Goal: Transaction & Acquisition: Purchase product/service

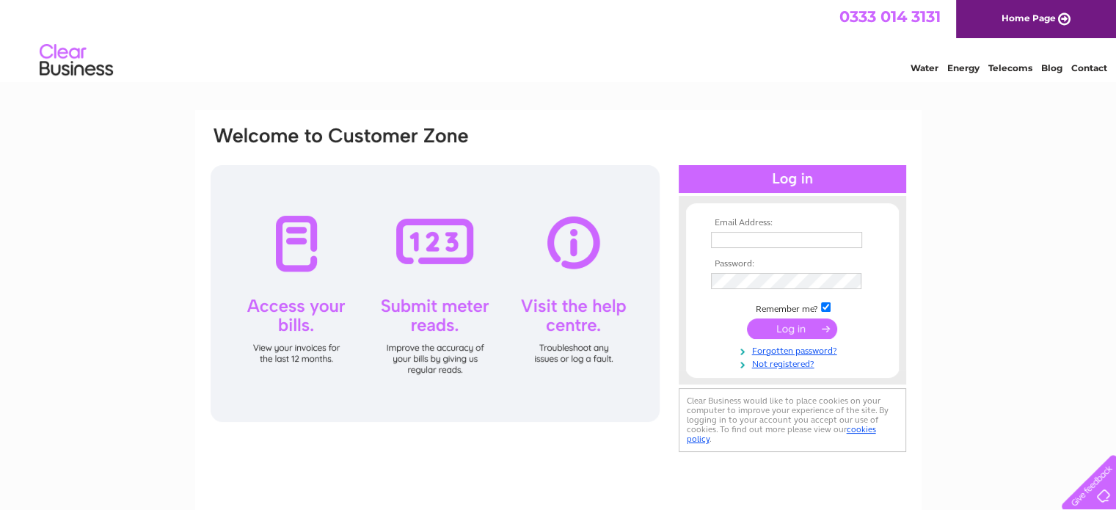
type input "alialdrawshah93@gmail.com"
click at [785, 327] on input "submit" at bounding box center [792, 329] width 90 height 21
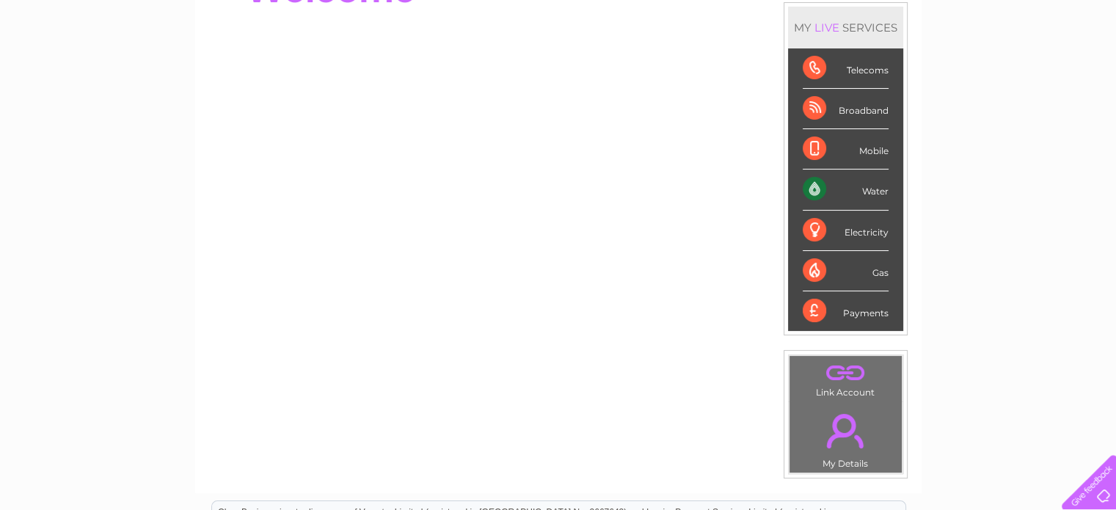
scroll to position [237, 0]
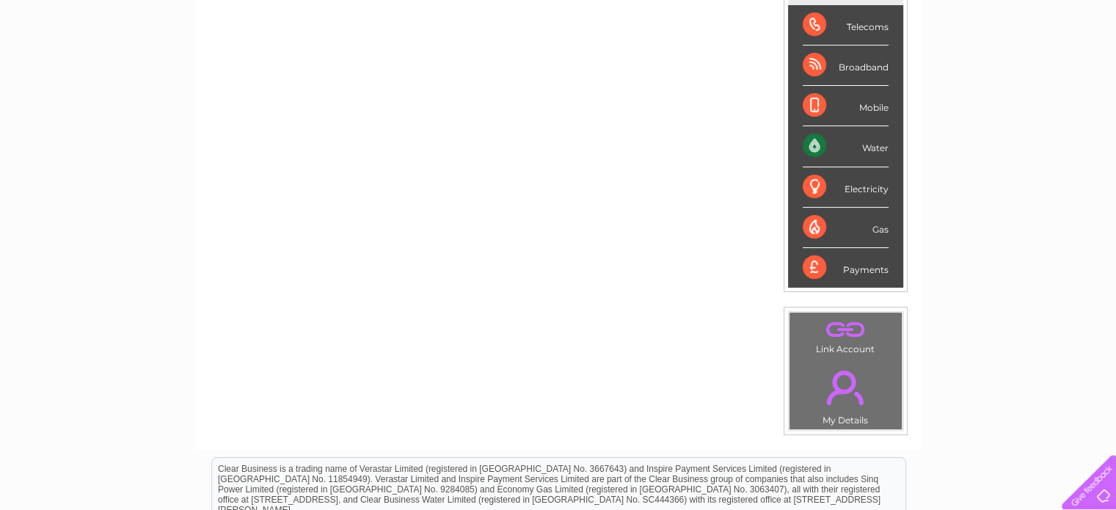
click at [840, 266] on div "Payments" at bounding box center [846, 268] width 86 height 40
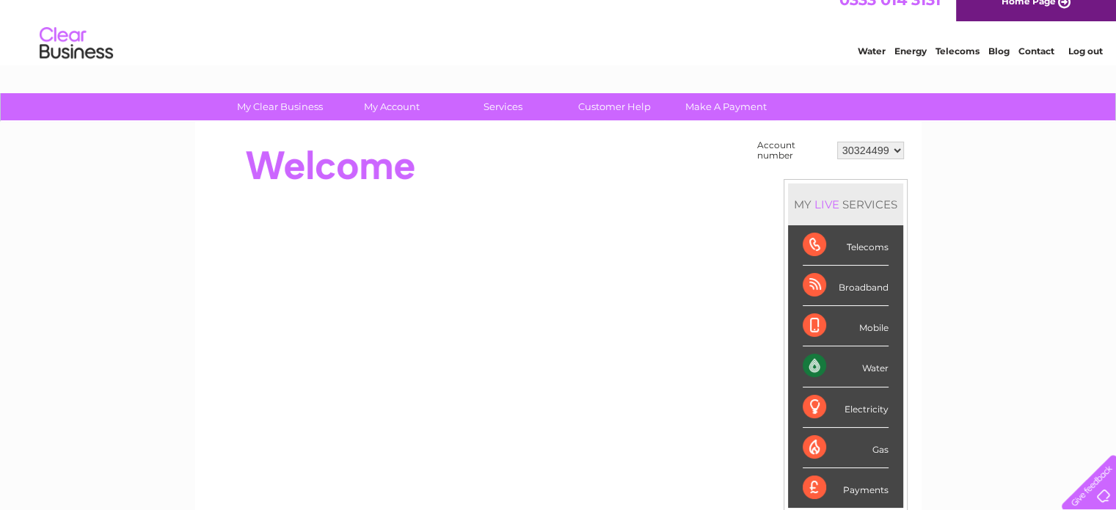
scroll to position [6, 0]
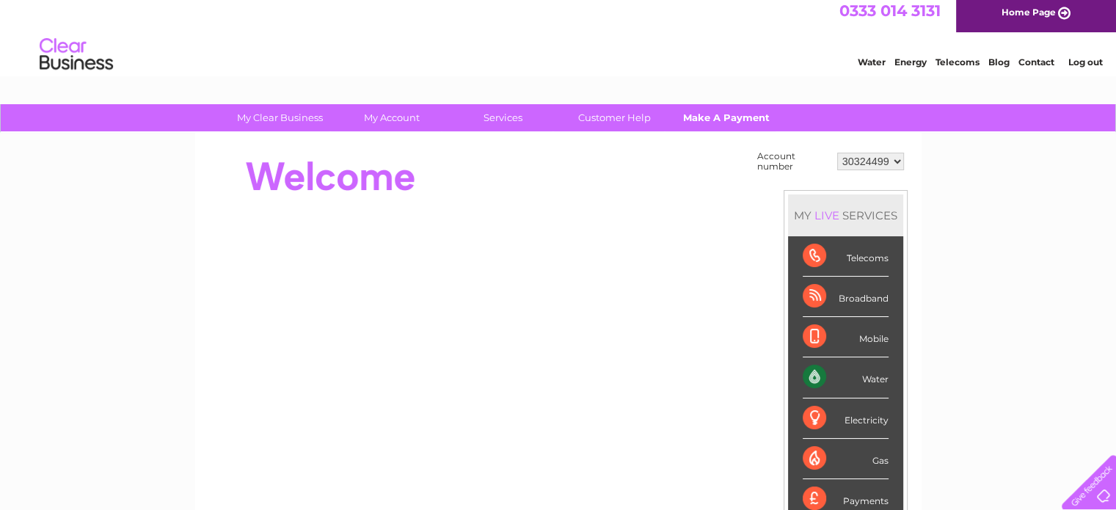
click at [707, 123] on link "Make A Payment" at bounding box center [726, 117] width 121 height 27
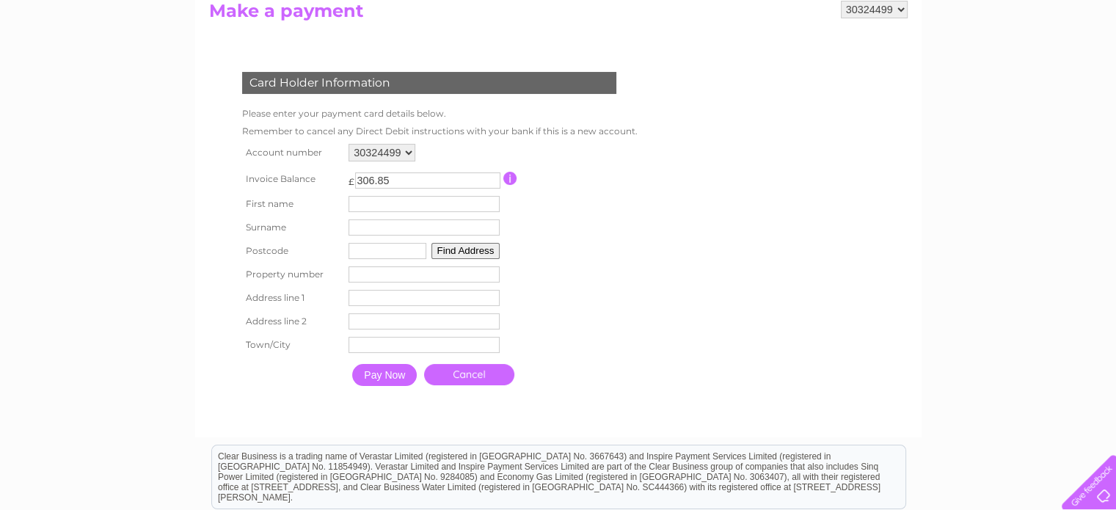
scroll to position [166, 0]
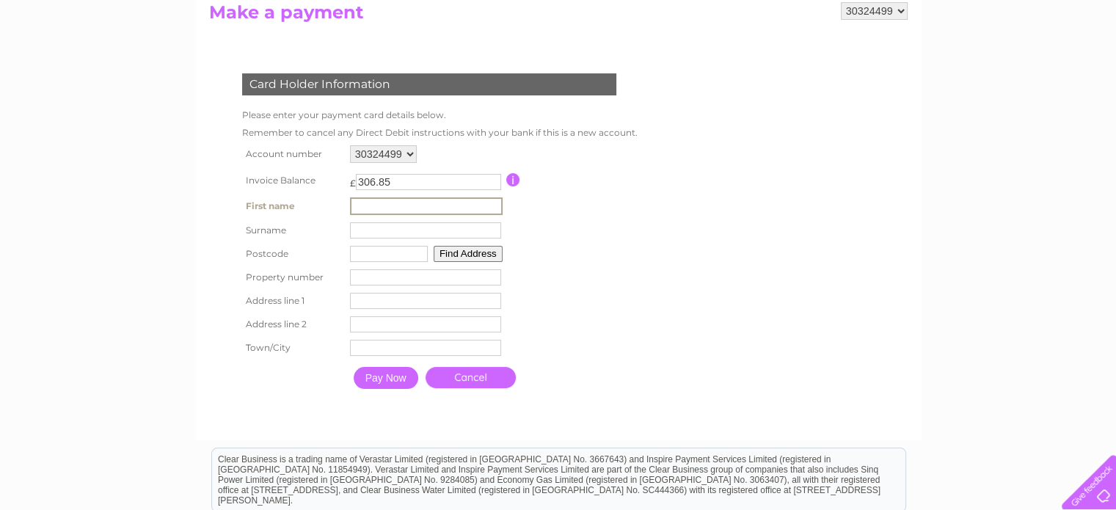
click at [374, 204] on input "text" at bounding box center [426, 206] width 153 height 18
type input "ali"
click at [371, 230] on input "text" at bounding box center [426, 230] width 153 height 18
type input "ALDRAWSHAH"
type input "PH73EL"
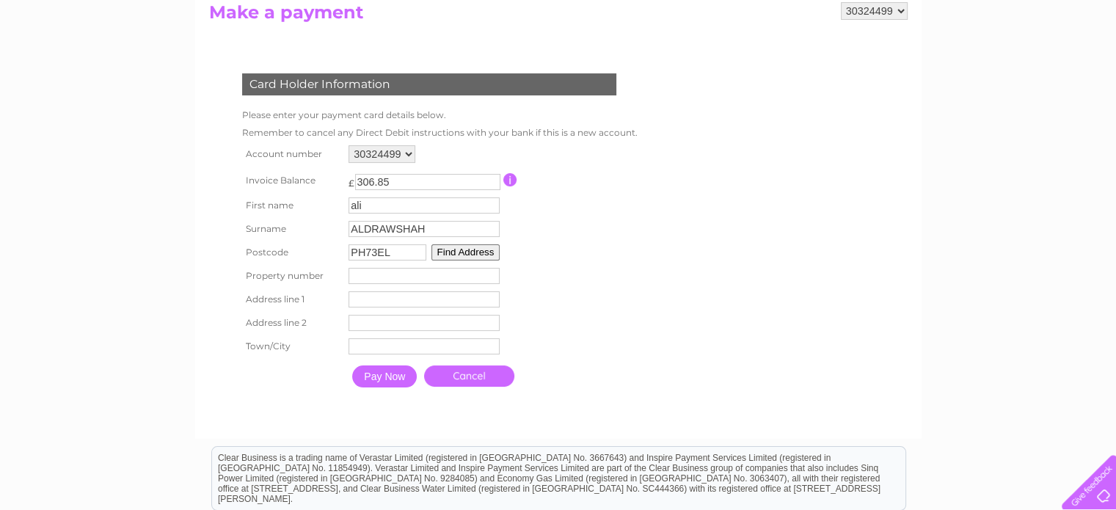
drag, startPoint x: 413, startPoint y: 253, endPoint x: 378, endPoint y: 255, distance: 35.3
click at [378, 255] on input "PH73EL" at bounding box center [388, 252] width 78 height 16
click at [371, 278] on input "number" at bounding box center [424, 276] width 151 height 16
paste input "44e73"
type input "44e73"
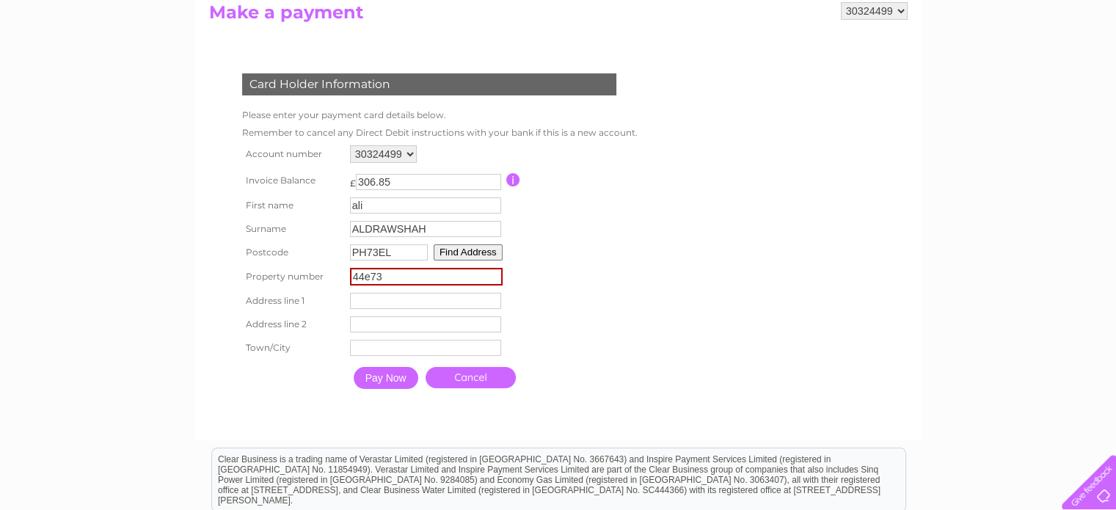
click at [396, 255] on input "PH73EL" at bounding box center [389, 252] width 78 height 16
type input "PH7 3bs"
click at [467, 252] on button "Find Address" at bounding box center [468, 252] width 69 height 16
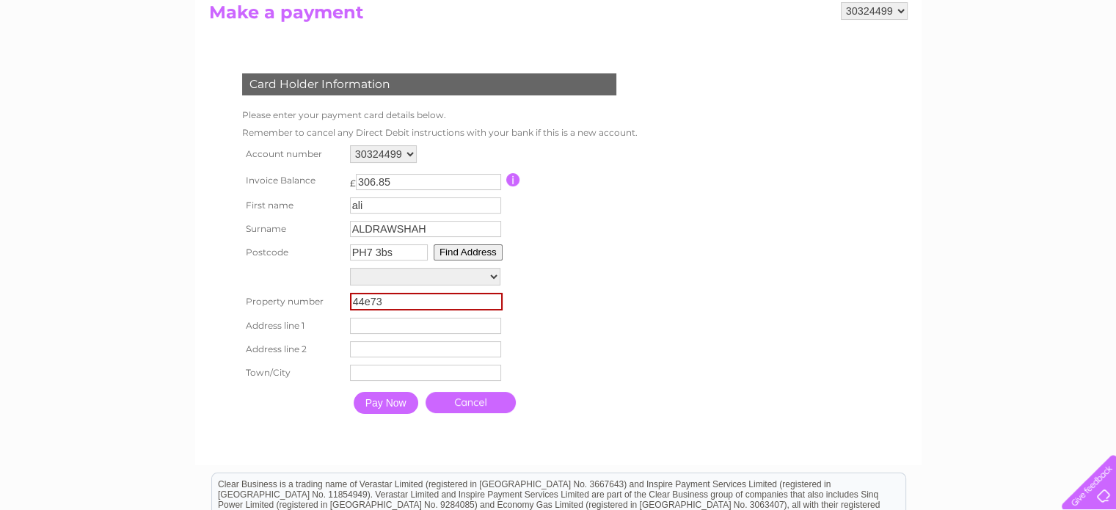
click at [473, 274] on select "Arnglen, High Street Lower Flat, Arnglen, High Street Arnglen, Water Wynd, High…" at bounding box center [425, 277] width 150 height 18
select select "44,High Street,,Crieff"
click at [350, 268] on select "Arnglen, High Street Lower Flat, Arnglen, High Street Arnglen, Water Wynd, High…" at bounding box center [425, 277] width 150 height 19
type input "44"
type input "High Street"
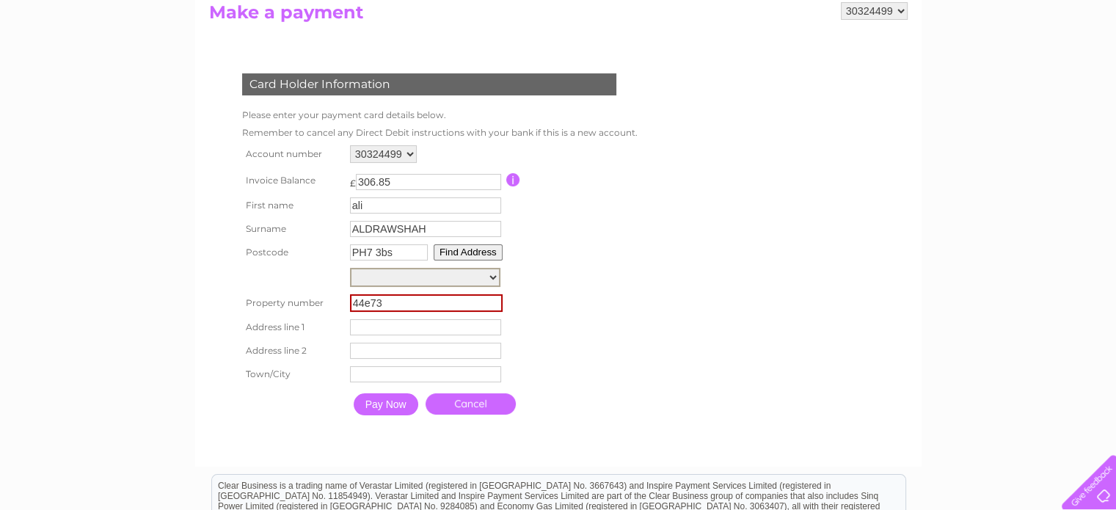
type input "Crieff"
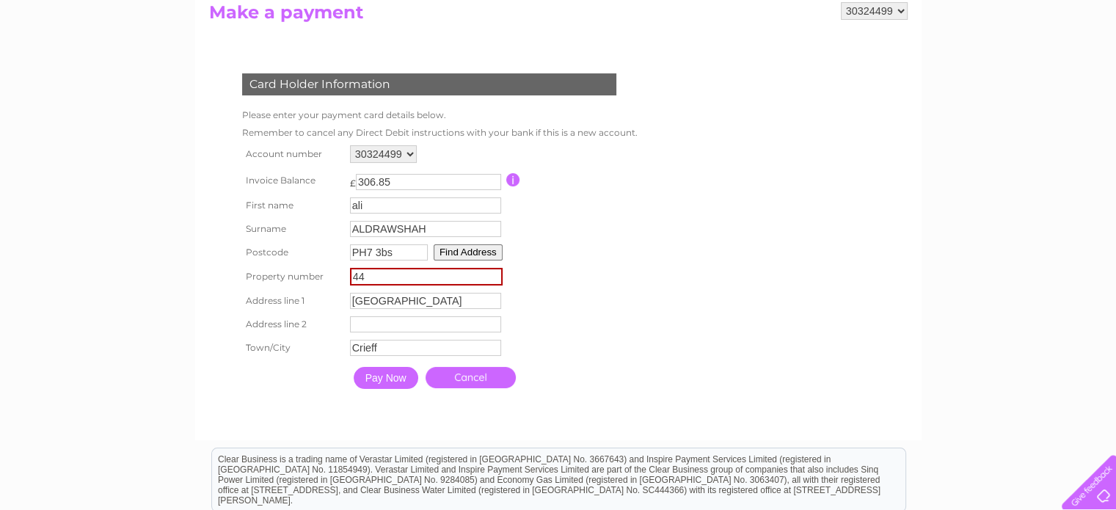
click at [386, 323] on input "text" at bounding box center [425, 324] width 151 height 16
click at [793, 240] on form "30324499 Make a payment Card Holder Information Please enter your payment card …" at bounding box center [558, 214] width 699 height 425
click at [402, 275] on input "44" at bounding box center [426, 277] width 153 height 18
click at [636, 286] on div "Card Holder Information Please enter your payment card details below. Remember …" at bounding box center [432, 227] width 446 height 336
click at [399, 322] on input "text" at bounding box center [426, 324] width 153 height 18
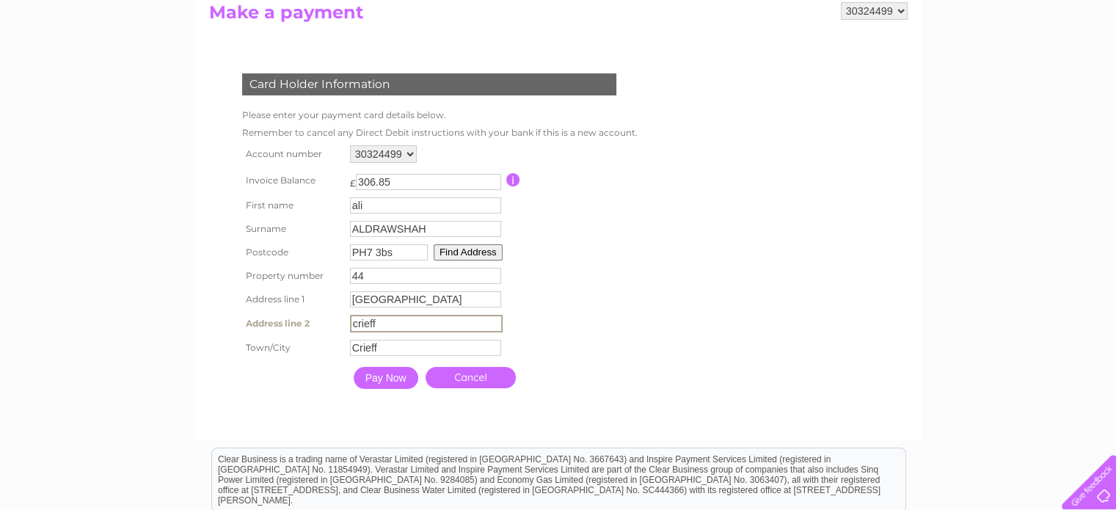
type input "crieff"
click at [614, 311] on table "Account number 30324499 Invoice Balance £ 306.85 First name ali Surname 44" at bounding box center [437, 268] width 396 height 253
click at [370, 376] on input "Pay Now" at bounding box center [384, 377] width 65 height 22
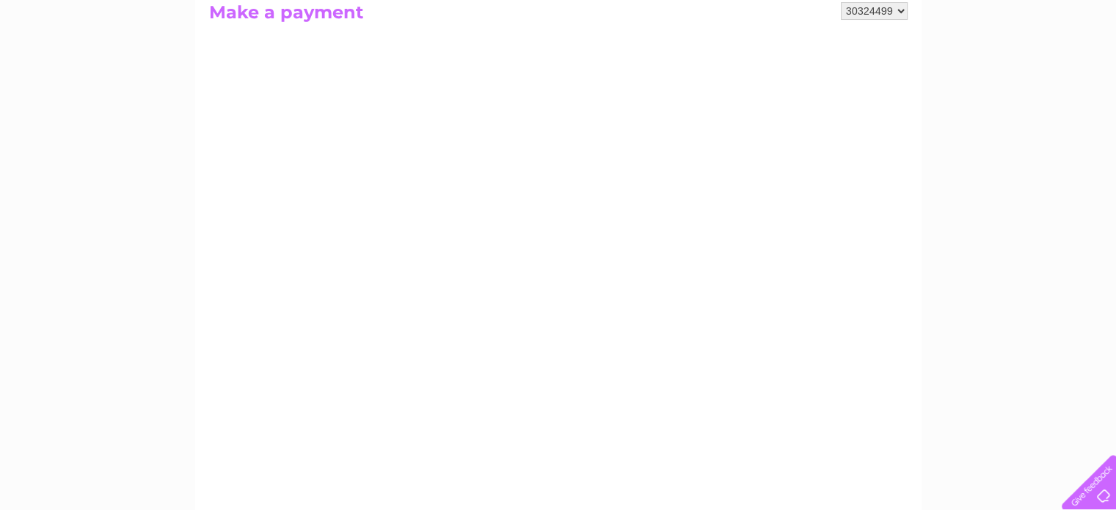
click at [1009, 195] on div "My Clear Business Login Details My Details My Preferences Link Account My Accou…" at bounding box center [558, 458] width 1116 height 1028
click at [981, 158] on div "My Clear Business Login Details My Details My Preferences Link Account My Accou…" at bounding box center [558, 295] width 1116 height 1028
click at [997, 87] on div "My Clear Business Login Details My Details My Preferences Link Account My Accou…" at bounding box center [558, 343] width 1116 height 1028
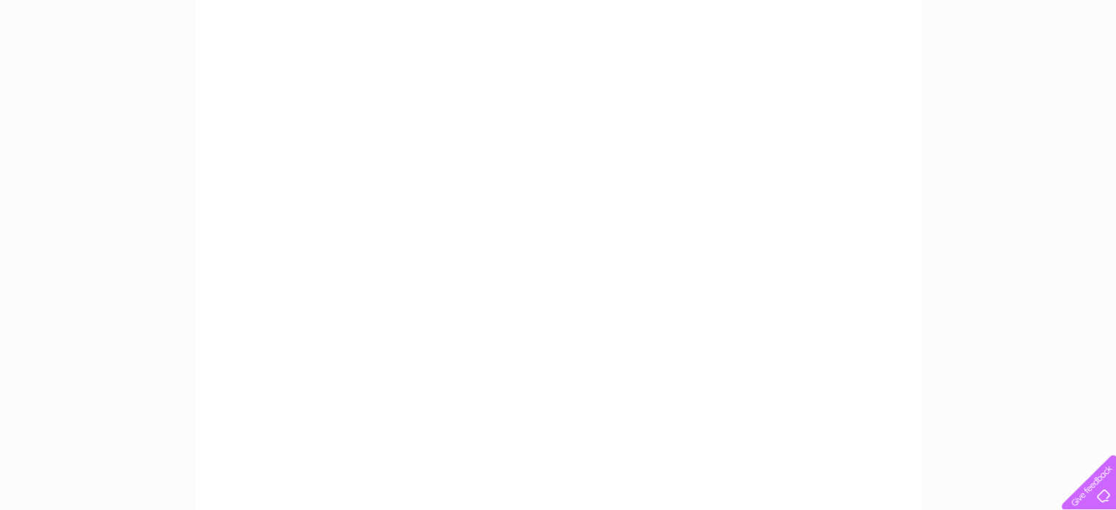
click at [965, 121] on div "My Clear Business Login Details My Details My Preferences Link Account My Accou…" at bounding box center [558, 343] width 1116 height 1028
click at [1025, 121] on div "My Clear Business Login Details My Details My Preferences Link Account My Accou…" at bounding box center [558, 375] width 1116 height 1028
click at [1005, 110] on div "My Clear Business Login Details My Details My Preferences Link Account My Accou…" at bounding box center [558, 375] width 1116 height 1028
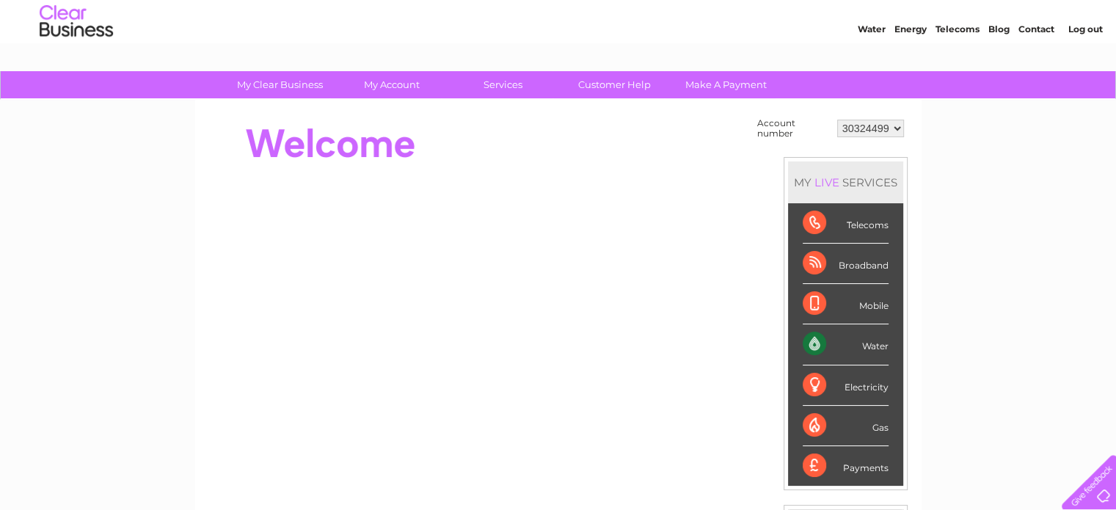
scroll to position [38, 0]
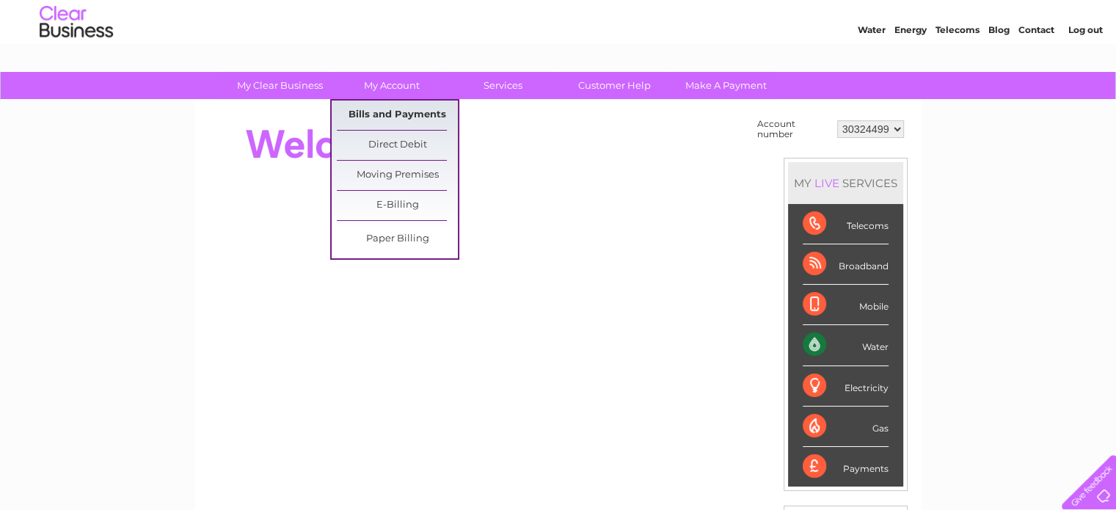
click at [387, 113] on link "Bills and Payments" at bounding box center [397, 115] width 121 height 29
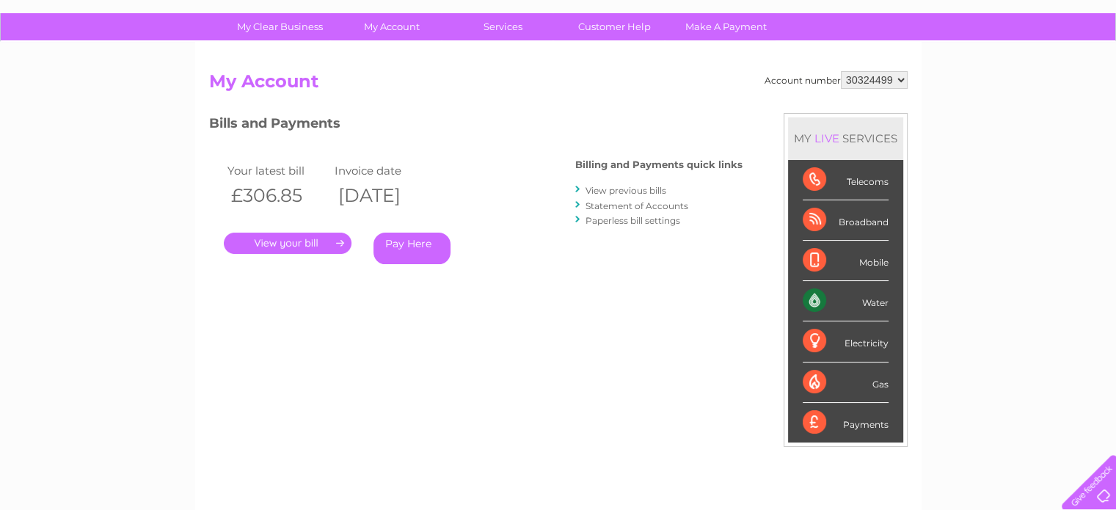
scroll to position [100, 0]
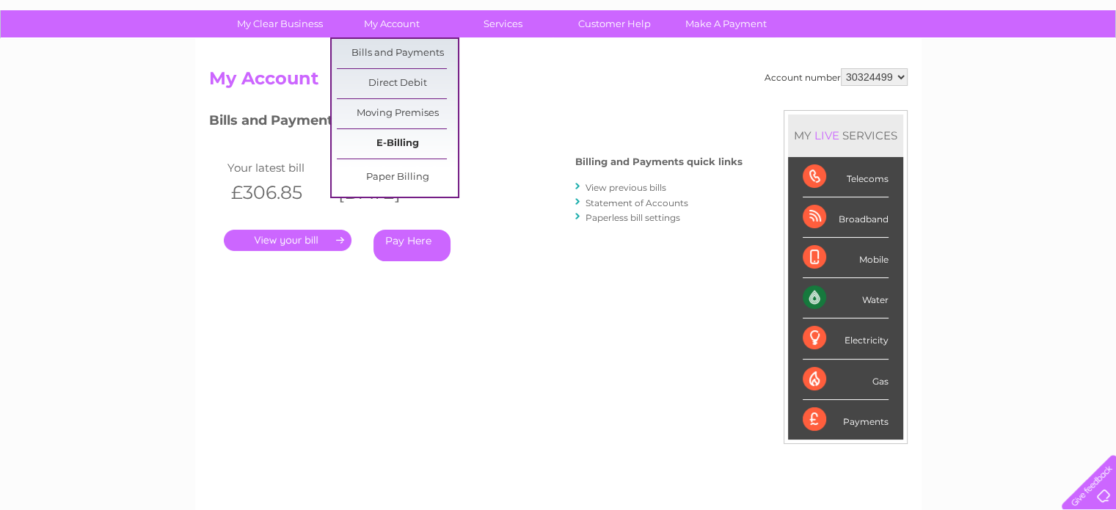
click at [391, 145] on link "E-Billing" at bounding box center [397, 143] width 121 height 29
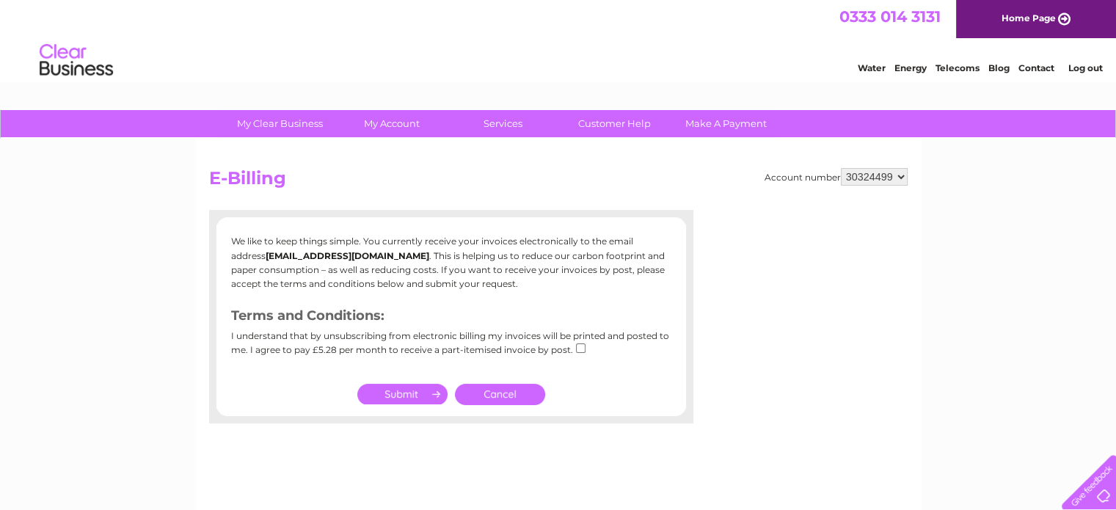
click at [402, 393] on input "submit" at bounding box center [402, 394] width 90 height 21
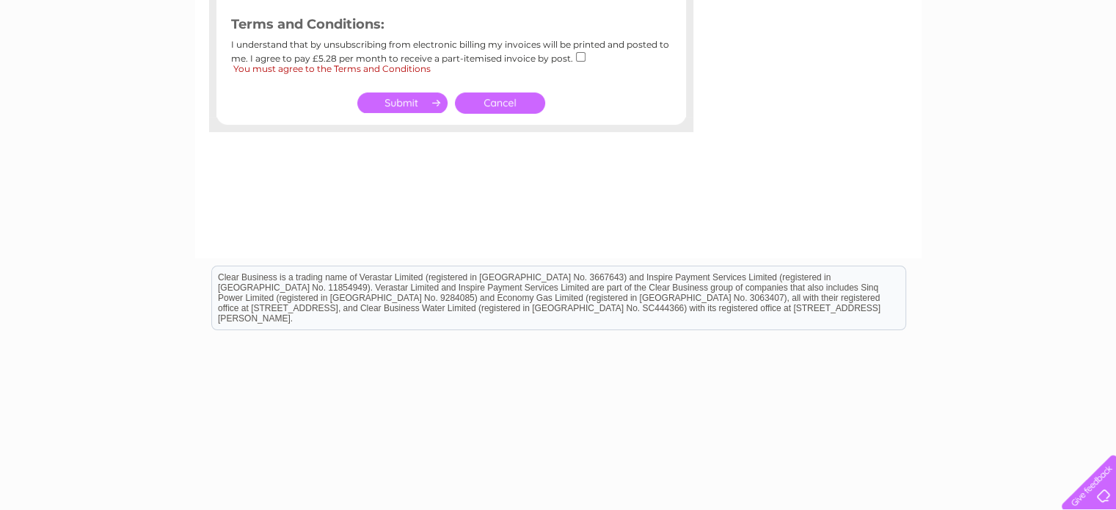
scroll to position [72, 0]
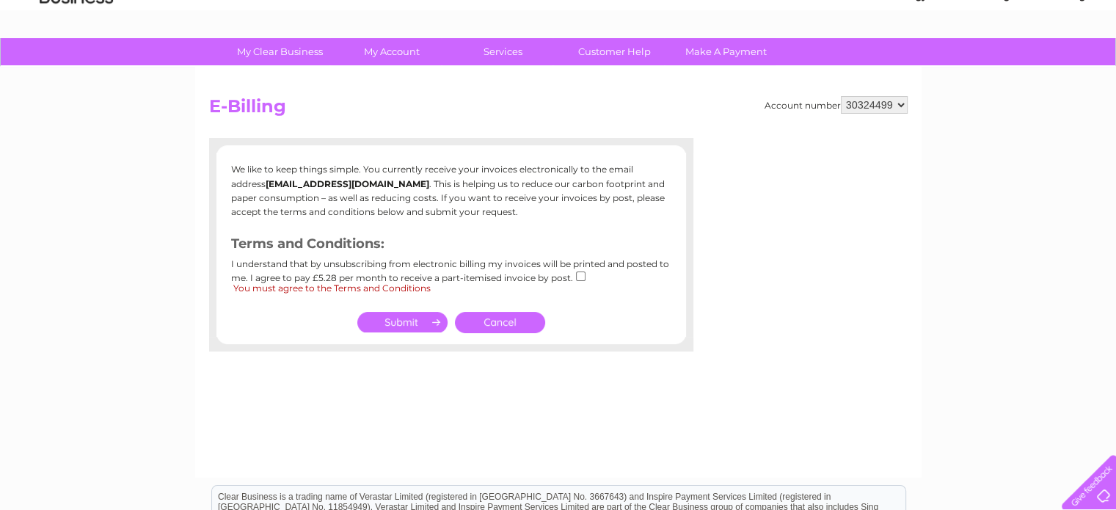
click at [421, 317] on input "submit" at bounding box center [402, 322] width 90 height 21
click at [493, 324] on link "Cancel" at bounding box center [500, 322] width 90 height 21
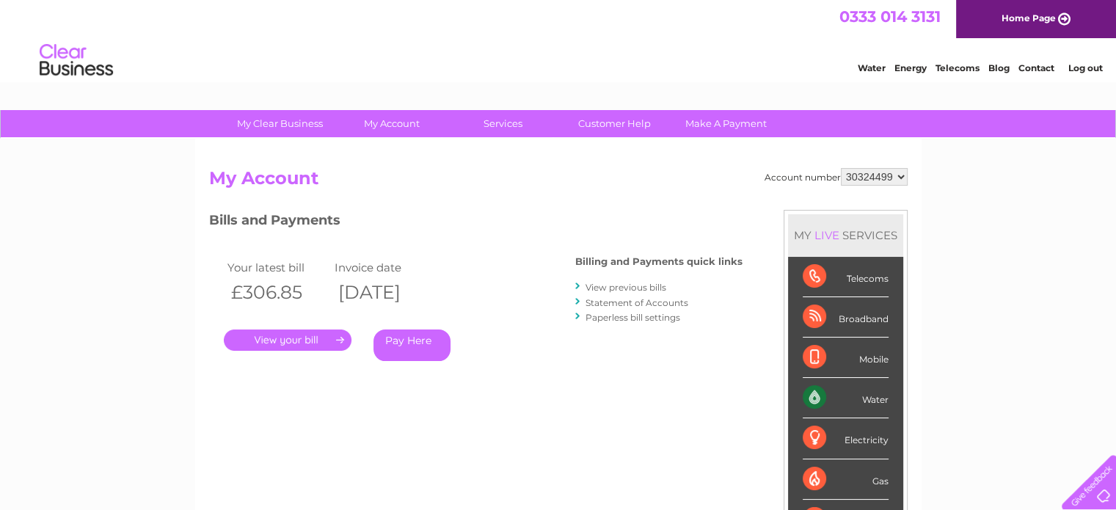
click at [270, 341] on link "." at bounding box center [288, 340] width 128 height 21
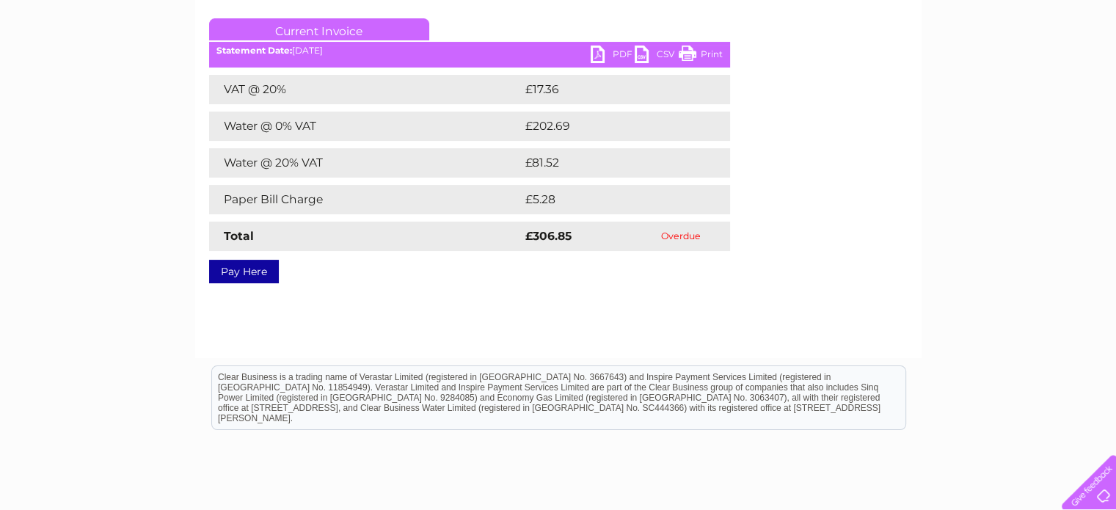
scroll to position [200, 0]
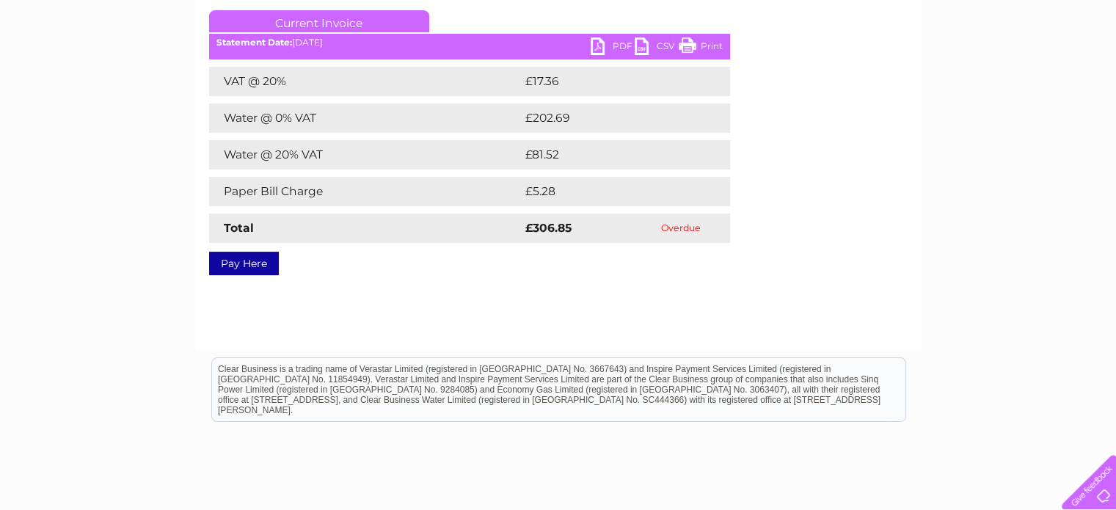
click at [242, 267] on link "Pay Here" at bounding box center [244, 263] width 70 height 23
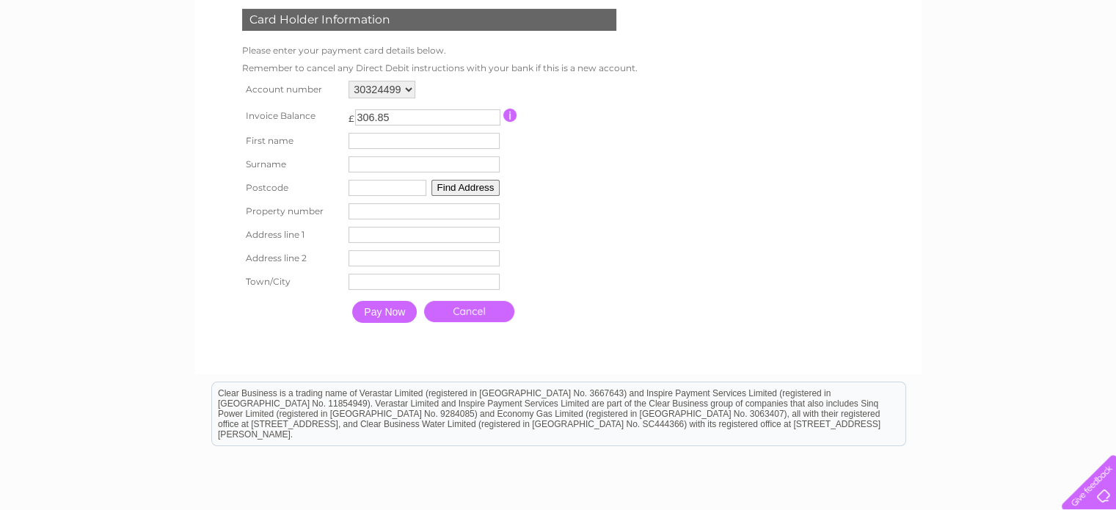
scroll to position [229, 0]
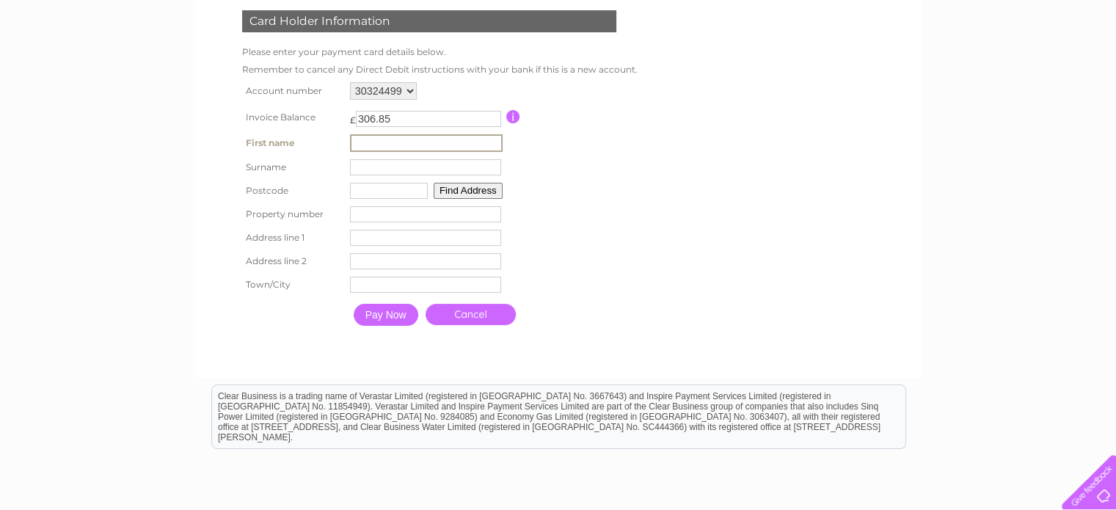
click at [384, 143] on input "text" at bounding box center [426, 143] width 153 height 18
click at [410, 139] on input "text" at bounding box center [426, 143] width 153 height 18
type input "ALI"
type input "ALDRAWSHAH"
click at [391, 192] on input "PH73EL" at bounding box center [388, 189] width 78 height 16
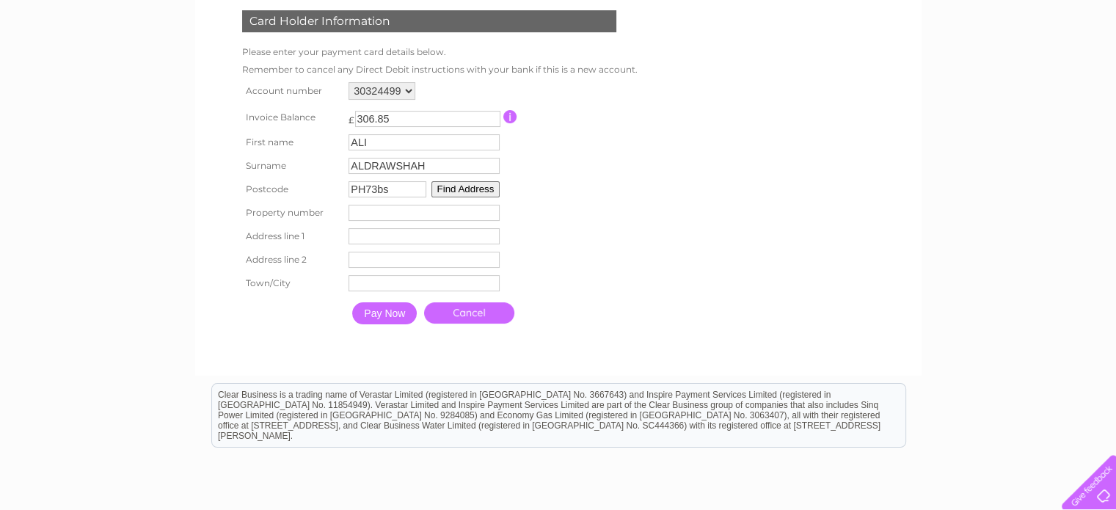
type input "PH73bs"
click at [452, 182] on button "Find Address" at bounding box center [466, 189] width 69 height 16
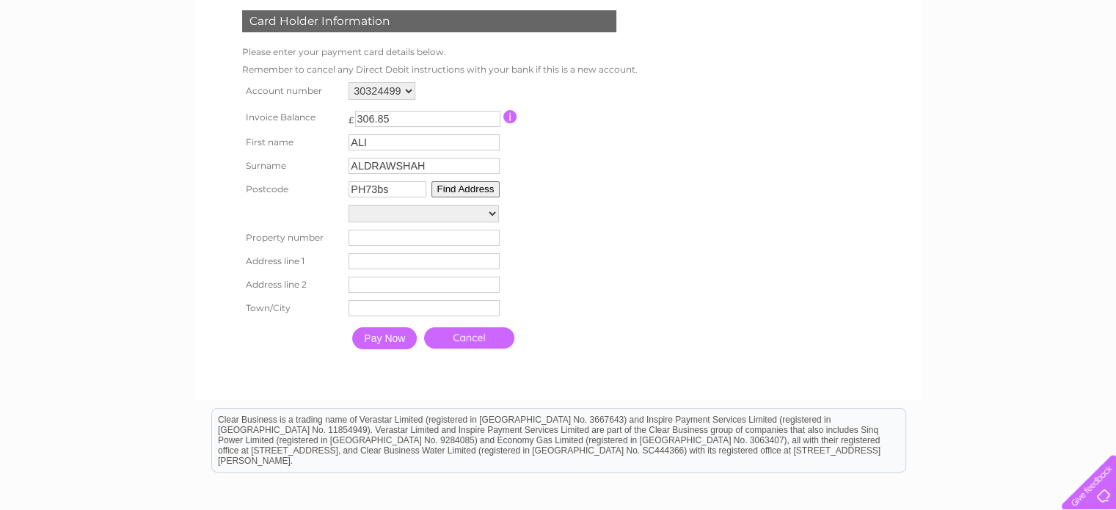
click at [432, 212] on select "Arnglen, High Street Lower Flat, Arnglen, High Street Arnglen, Water Wynd, High…" at bounding box center [424, 214] width 150 height 18
select select "44,High Street,,Crieff"
click at [349, 205] on select "Arnglen, High Street Lower Flat, Arnglen, High Street Arnglen, Water Wynd, High…" at bounding box center [424, 214] width 150 height 19
type input "44"
type input "High Street"
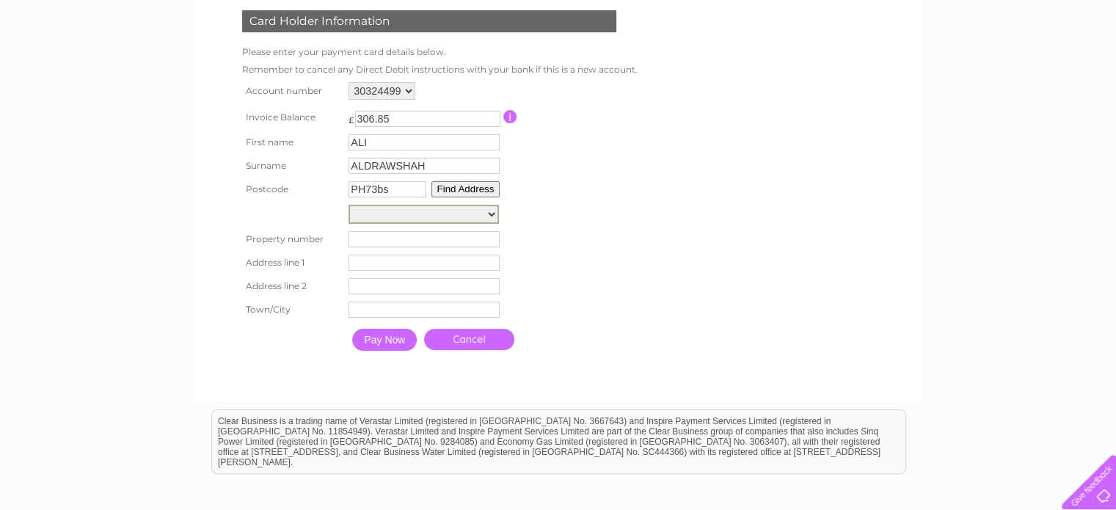
type input "Crieff"
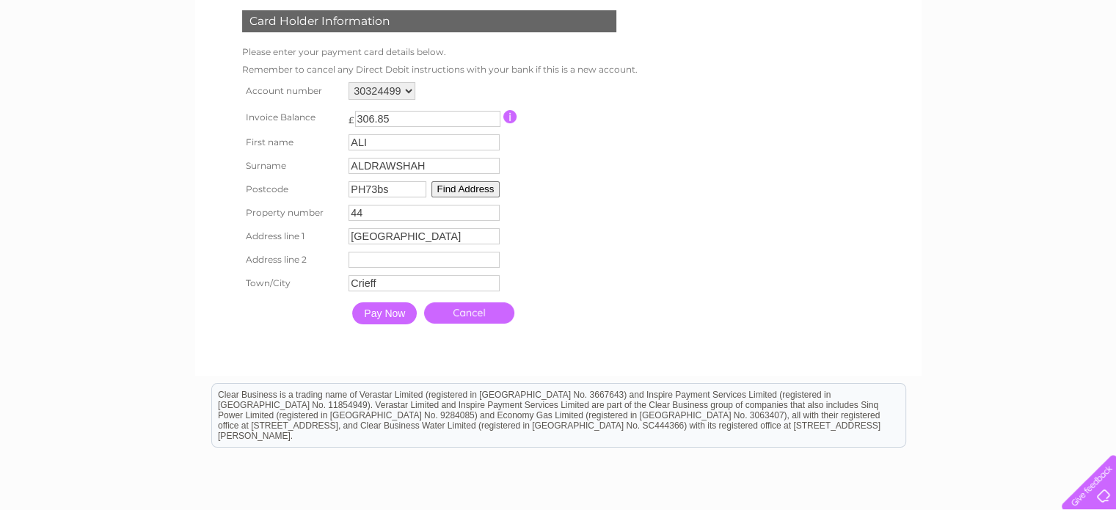
click at [393, 311] on input "Pay Now" at bounding box center [384, 313] width 65 height 22
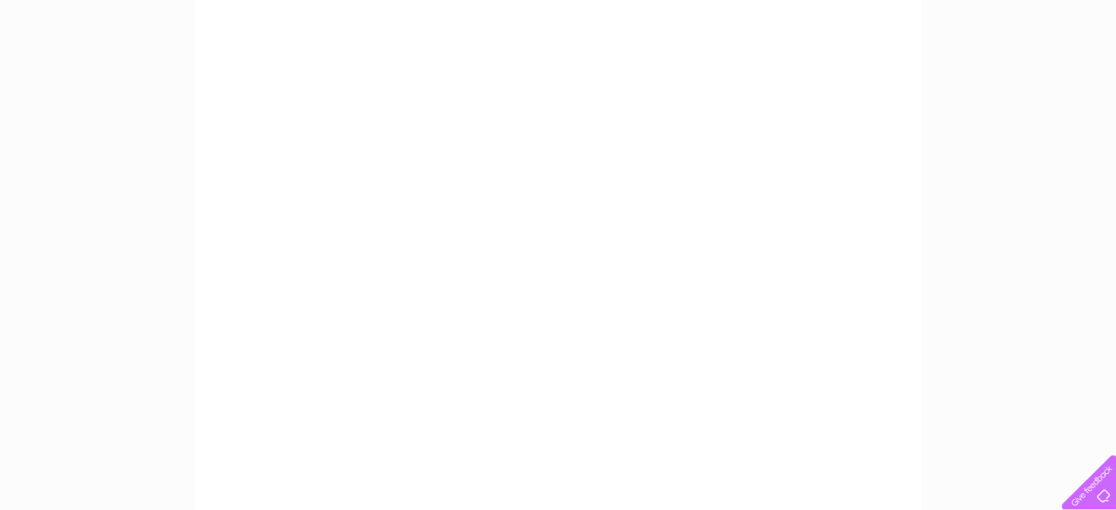
scroll to position [258, 0]
click at [1022, 146] on div "My Clear Business Login Details My Details My Preferences Link Account My Accou…" at bounding box center [558, 366] width 1116 height 1028
click at [1048, 99] on div "My Clear Business Login Details My Details My Preferences Link Account My Accou…" at bounding box center [558, 366] width 1116 height 1028
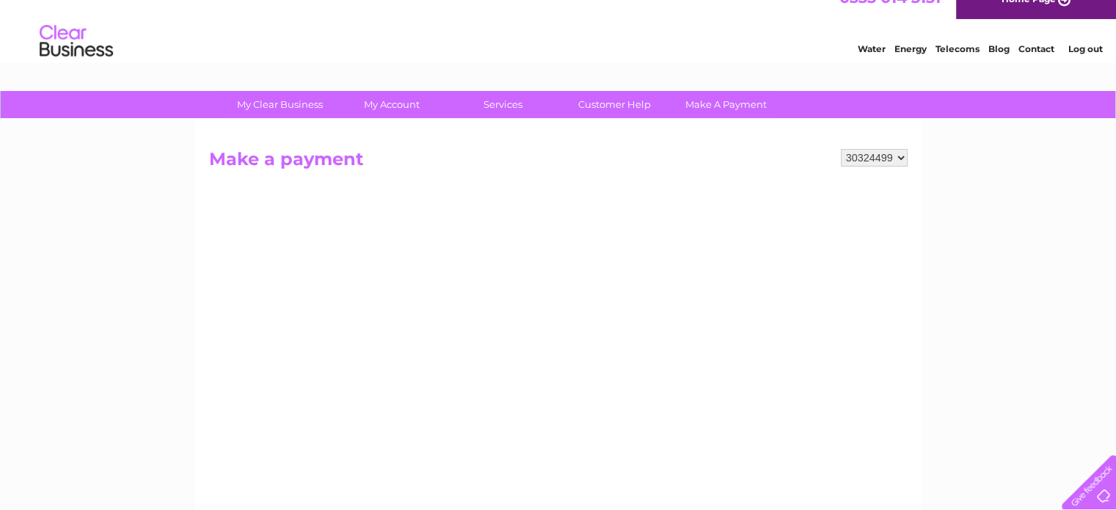
scroll to position [23, 0]
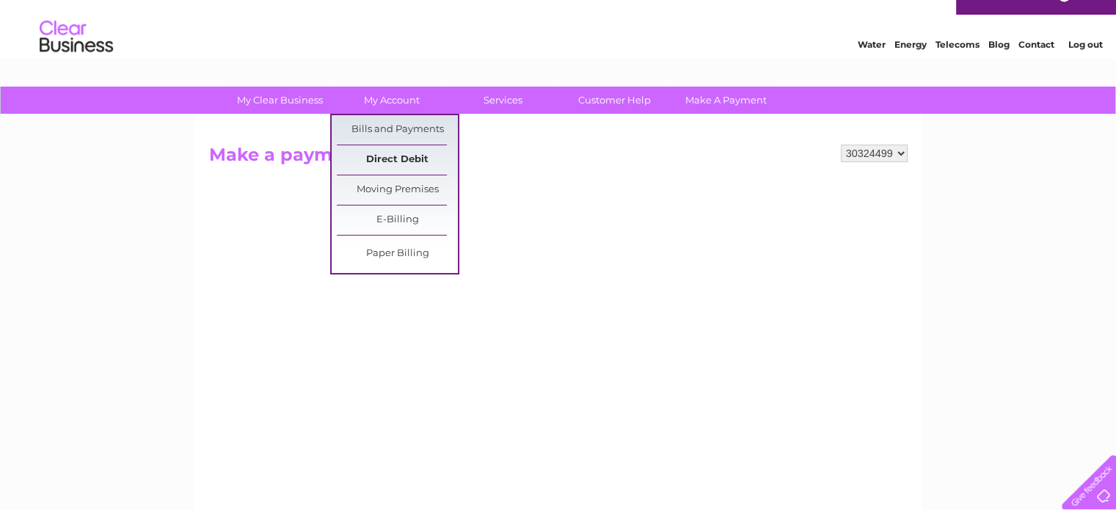
click at [393, 166] on link "Direct Debit" at bounding box center [397, 159] width 121 height 29
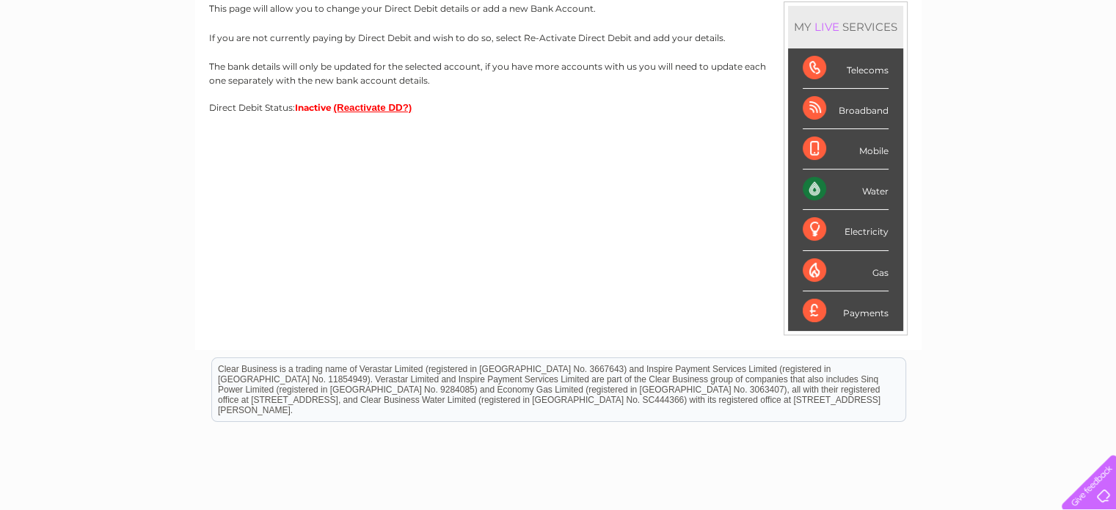
scroll to position [212, 0]
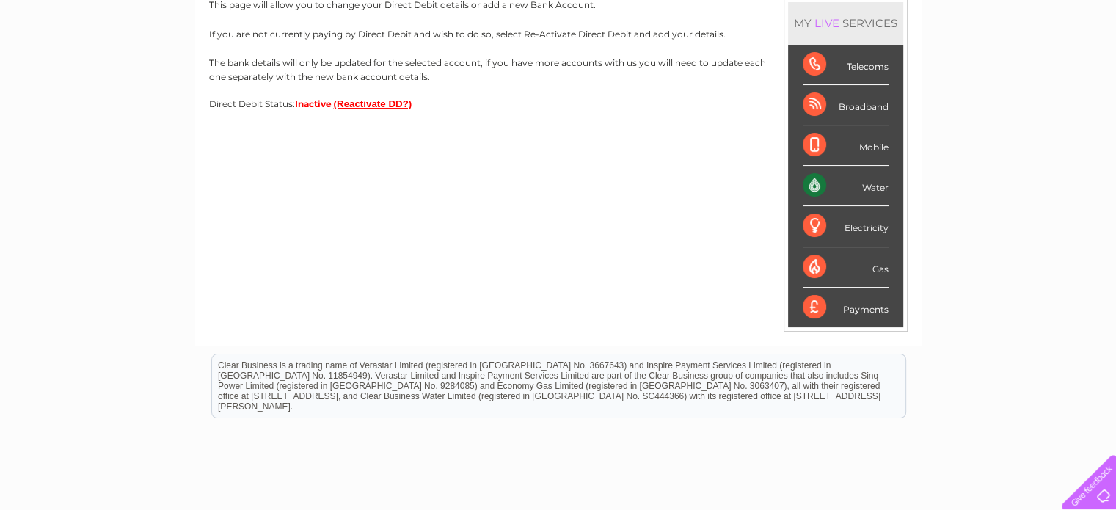
click at [358, 104] on button "(Reactivate DD?)" at bounding box center [373, 103] width 79 height 11
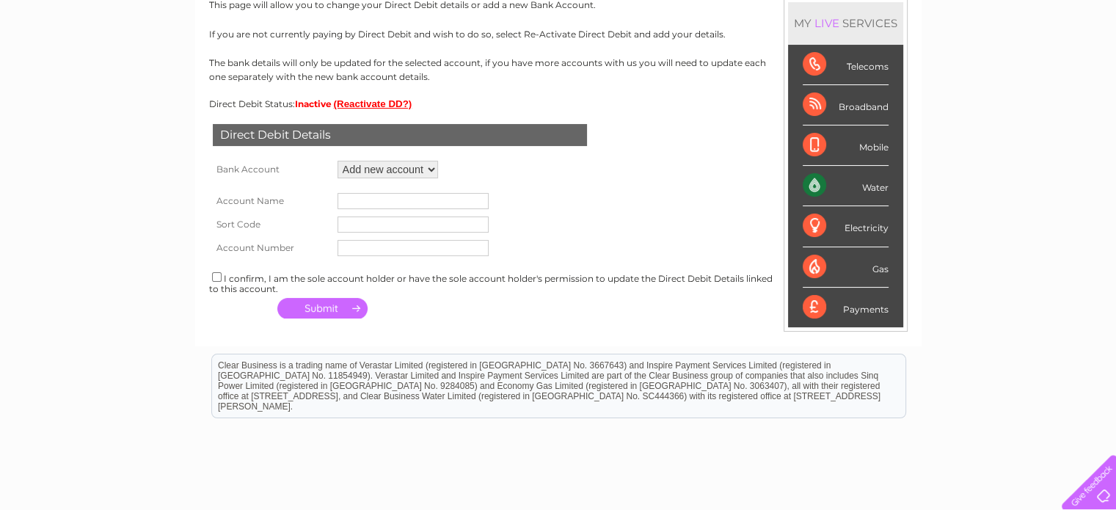
click at [393, 172] on select "Add new account" at bounding box center [388, 170] width 101 height 18
click at [374, 203] on input "text" at bounding box center [413, 201] width 151 height 16
type input "ali aldrawshah"
click at [397, 222] on input "text" at bounding box center [413, 225] width 151 height 16
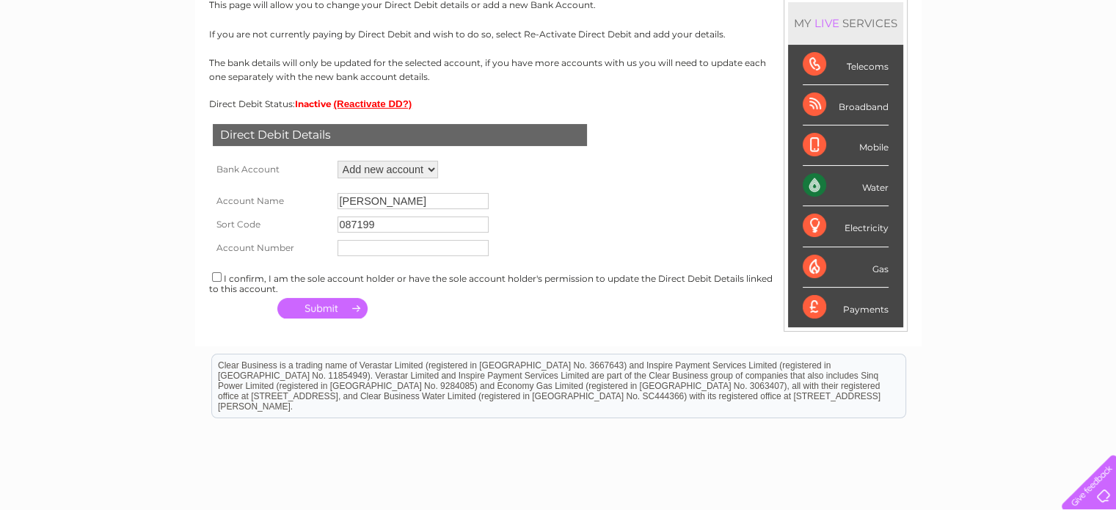
type input "087199"
click at [399, 252] on input "text" at bounding box center [413, 248] width 151 height 16
type input "13388689"
click at [217, 278] on input "checkbox" at bounding box center [217, 277] width 10 height 10
checkbox input "true"
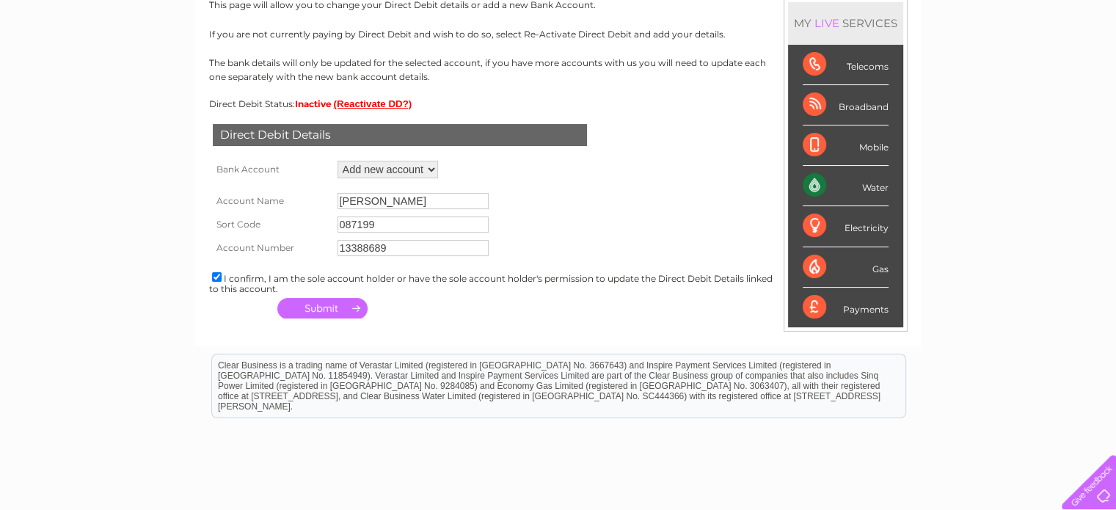
click at [571, 230] on form "Account Name ali aldrawshah Sort Code 087199 Account Number 13388689" at bounding box center [558, 221] width 699 height 78
click at [323, 302] on button "button" at bounding box center [322, 308] width 90 height 21
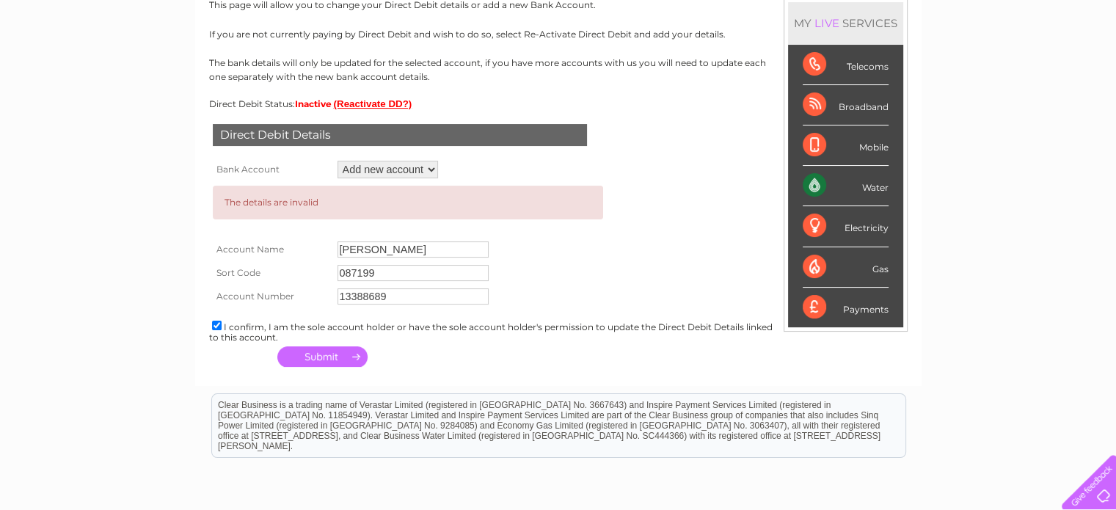
drag, startPoint x: 393, startPoint y: 269, endPoint x: 291, endPoint y: 258, distance: 101.9
click at [291, 258] on tbody "The details are invalid Account Name ali aldrawshah Sort Code 087199 Account Nu…" at bounding box center [408, 245] width 398 height 126
paste input "087199"
type input "087199"
click at [395, 168] on select "Add new account" at bounding box center [388, 170] width 101 height 18
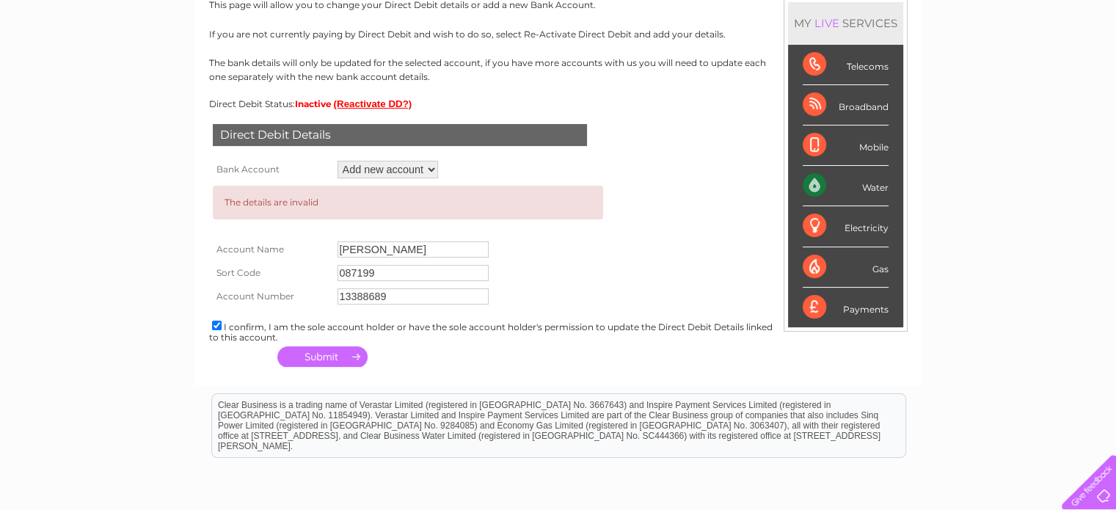
click at [395, 168] on select "Add new account" at bounding box center [388, 170] width 101 height 18
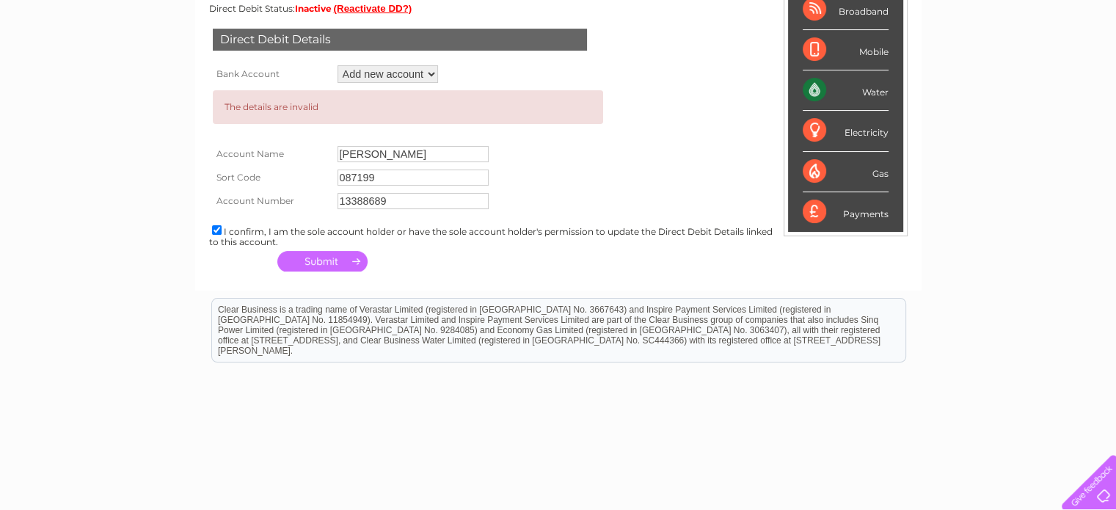
scroll to position [271, 0]
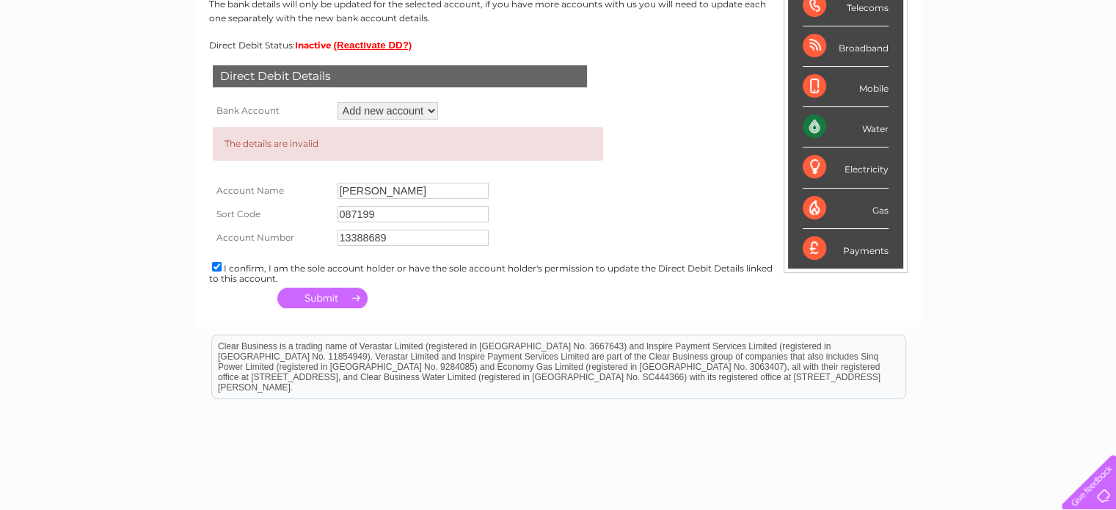
click at [311, 294] on button "button" at bounding box center [322, 298] width 90 height 21
click at [323, 299] on button "button" at bounding box center [322, 298] width 90 height 21
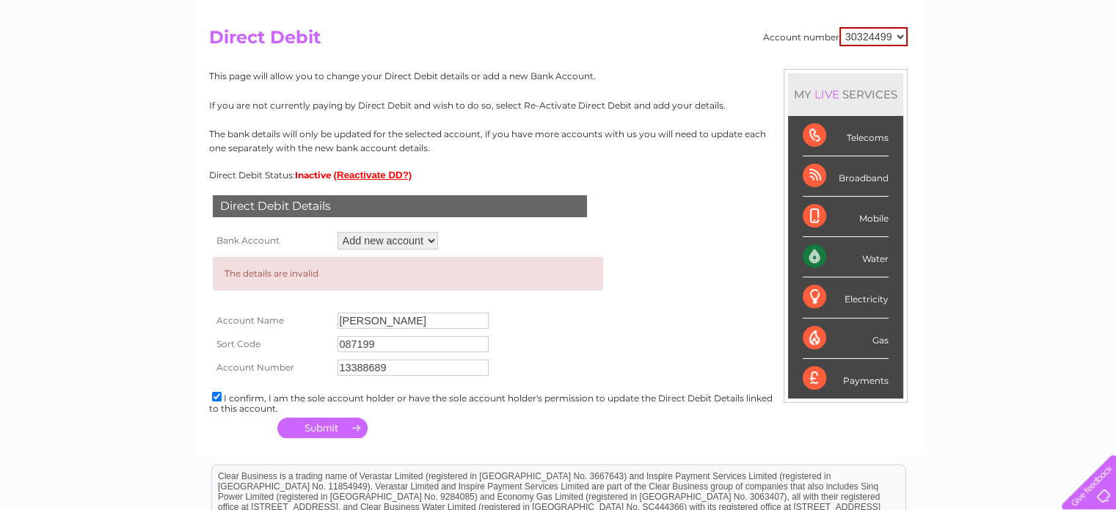
scroll to position [139, 0]
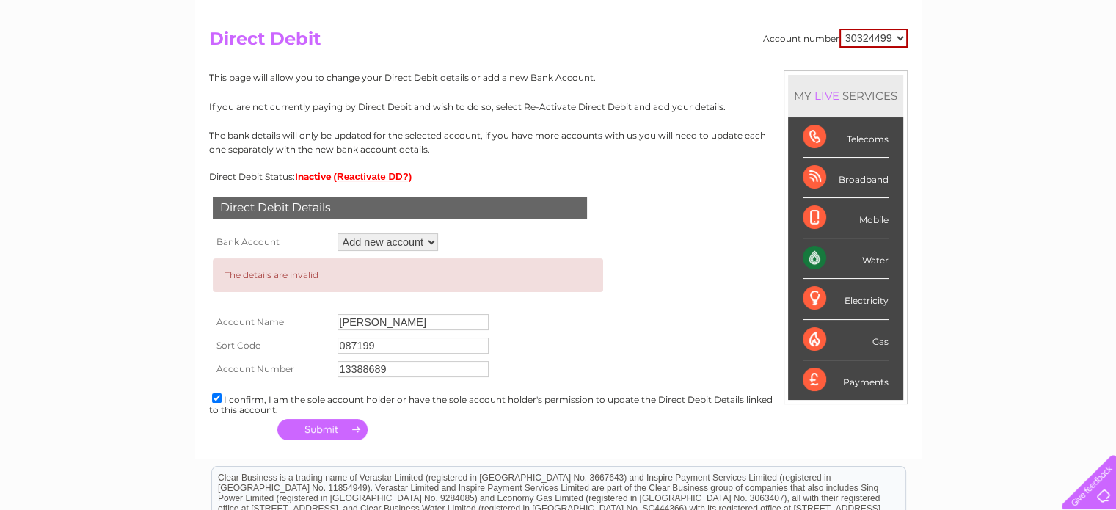
click at [820, 258] on div "Water" at bounding box center [846, 259] width 86 height 40
click at [311, 423] on button "button" at bounding box center [322, 429] width 90 height 21
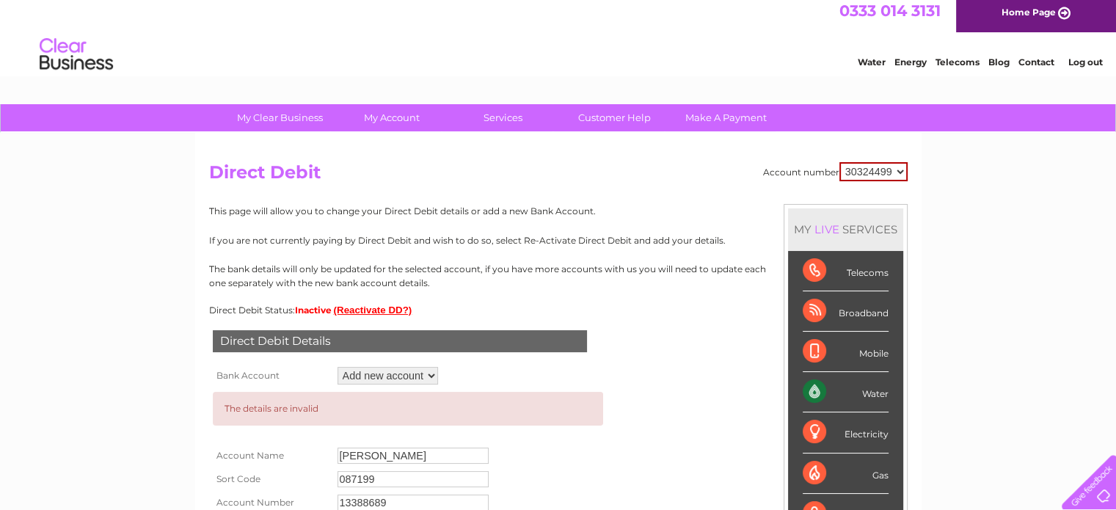
scroll to position [0, 0]
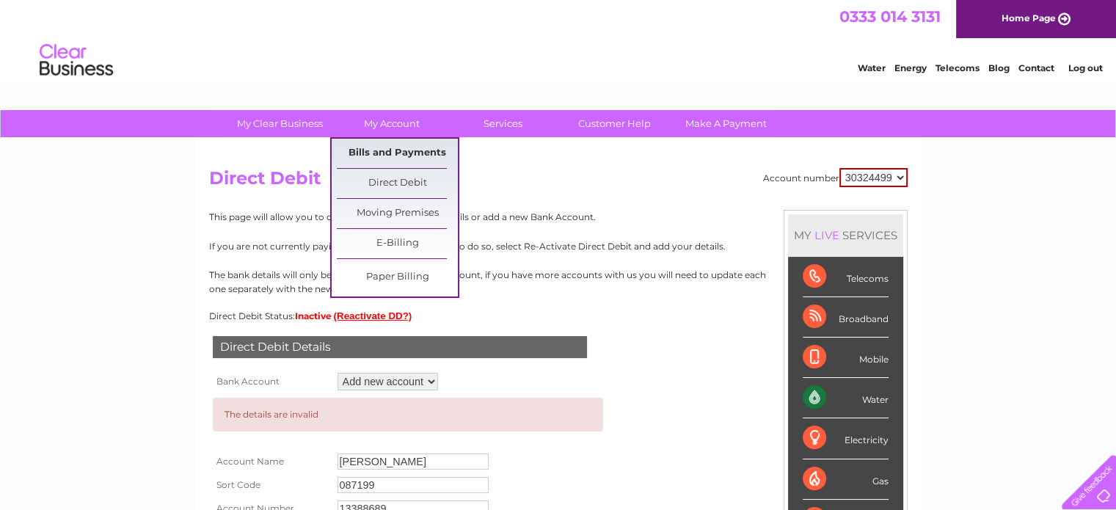
click at [385, 158] on link "Bills and Payments" at bounding box center [397, 153] width 121 height 29
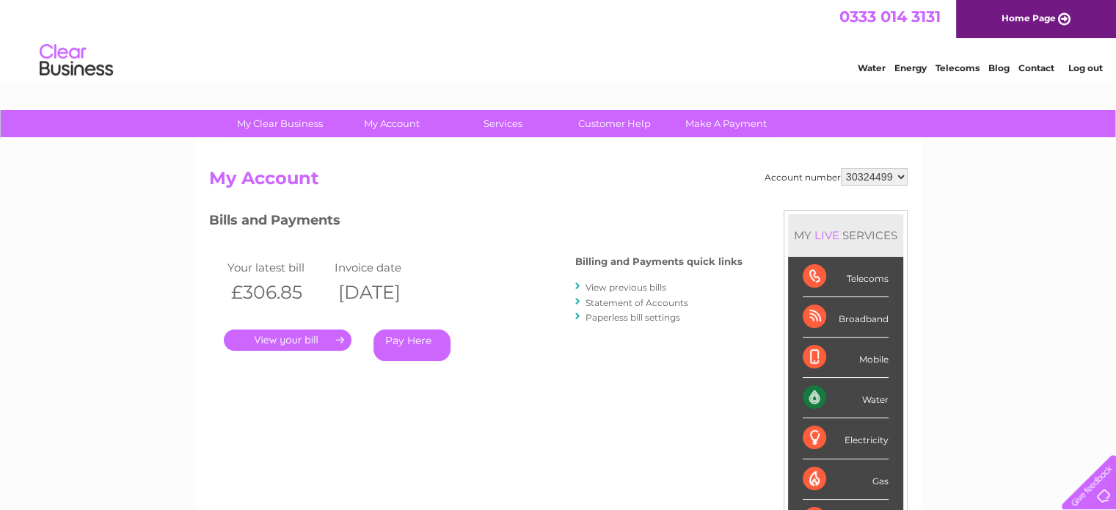
click at [426, 337] on link "Pay Here" at bounding box center [412, 346] width 77 height 32
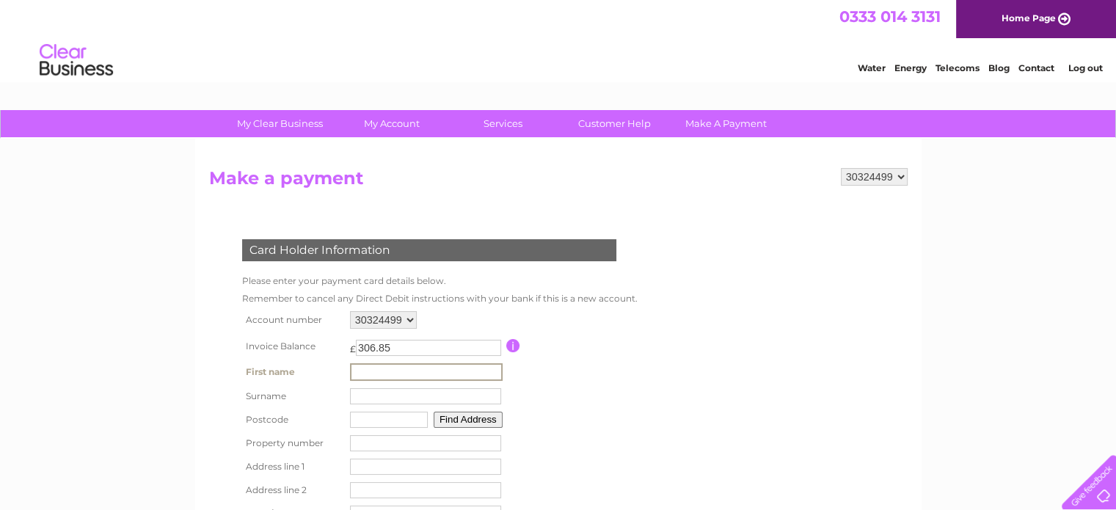
click at [415, 365] on input "text" at bounding box center [426, 372] width 153 height 18
type input "ALI"
type input "ALDRAWSHAH"
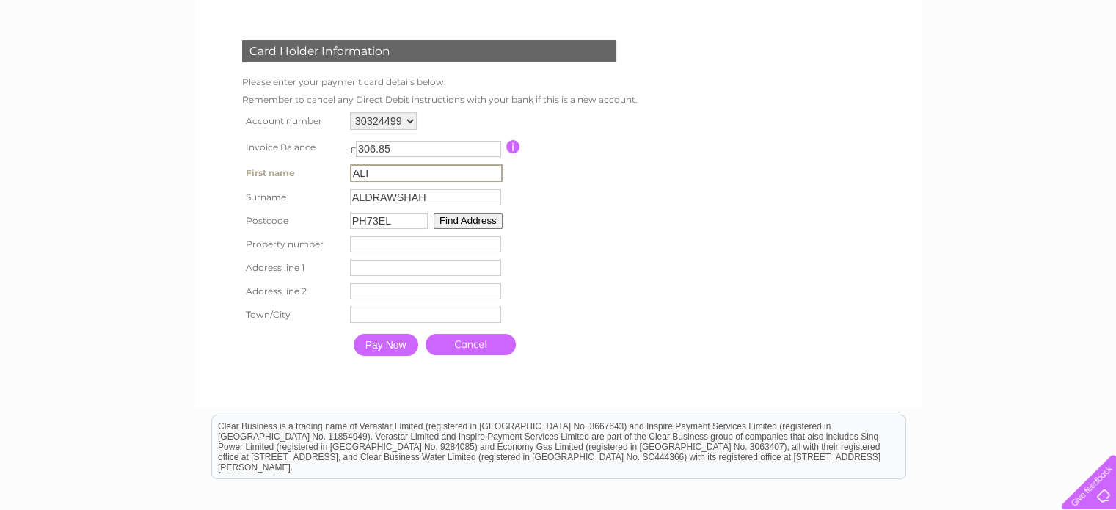
scroll to position [264, 0]
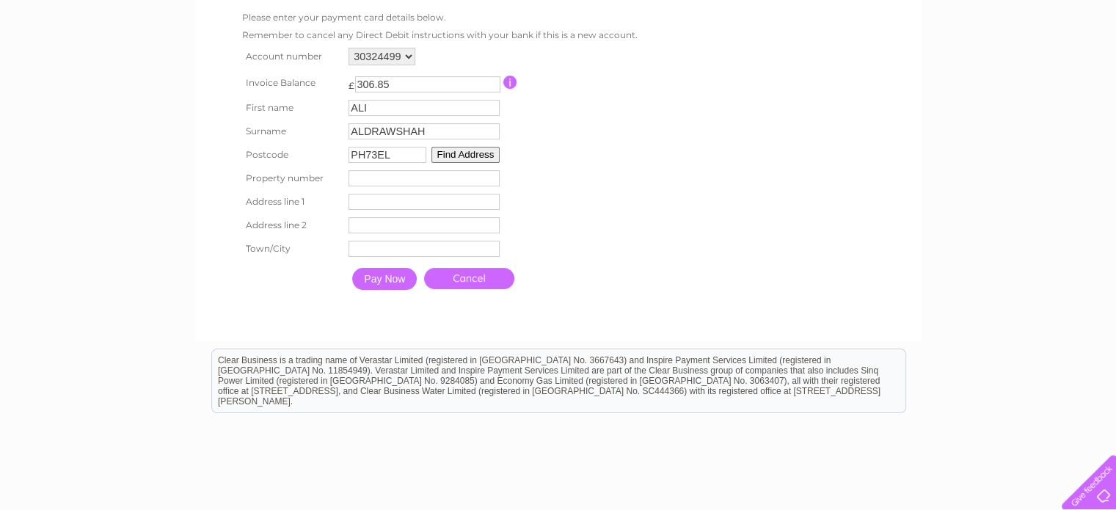
click at [390, 158] on input "PH73EL" at bounding box center [388, 155] width 78 height 16
click at [483, 157] on button "Find Address" at bounding box center [466, 155] width 69 height 16
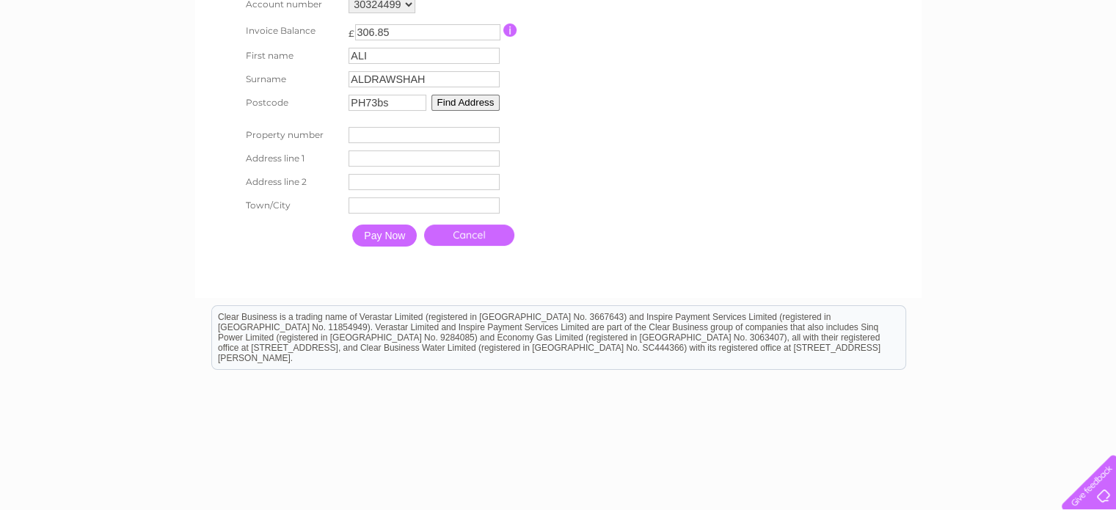
scroll to position [333, 0]
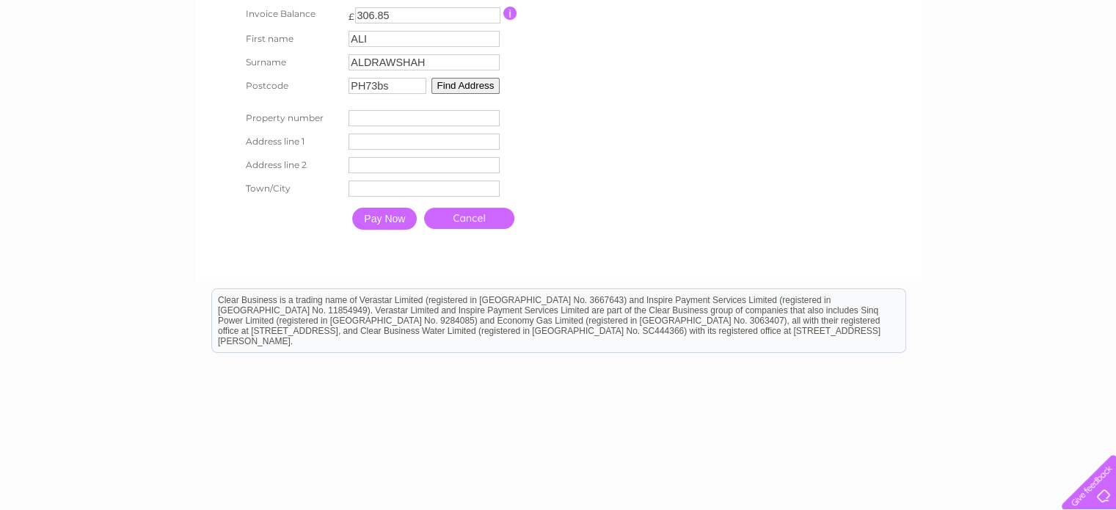
click at [473, 79] on button "Find Address" at bounding box center [466, 86] width 69 height 16
click at [371, 84] on input "PH73bs" at bounding box center [388, 86] width 78 height 16
type input "PH7 3bs"
click at [352, 208] on input "Pay Now" at bounding box center [384, 219] width 65 height 22
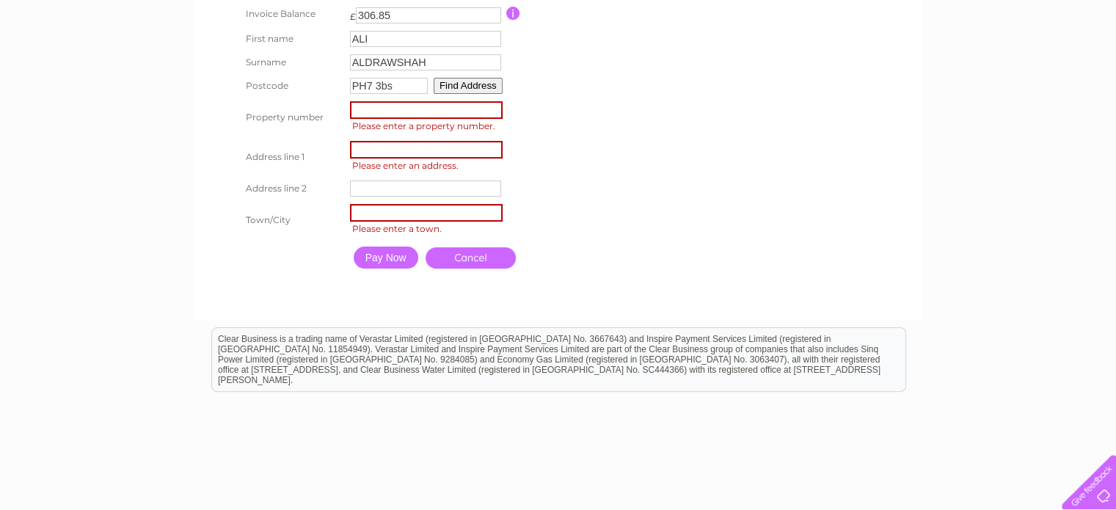
click at [455, 83] on button "Find Address" at bounding box center [468, 86] width 69 height 16
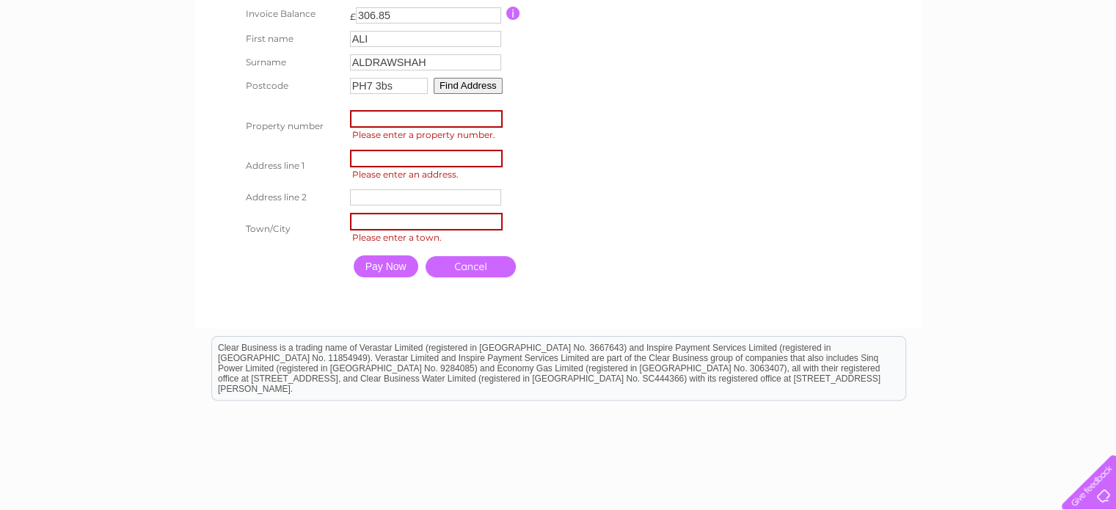
click at [388, 118] on input "number" at bounding box center [426, 119] width 153 height 18
type input "44"
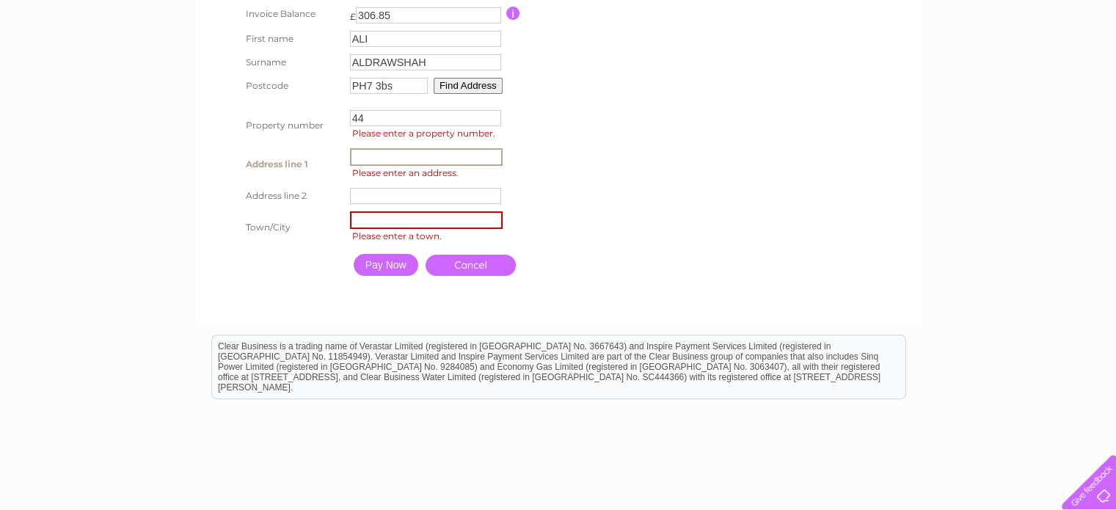
click at [388, 156] on input "text" at bounding box center [426, 157] width 153 height 18
type input "[GEOGRAPHIC_DATA]"
click at [377, 196] on input "text" at bounding box center [426, 195] width 153 height 18
type input "crieff"
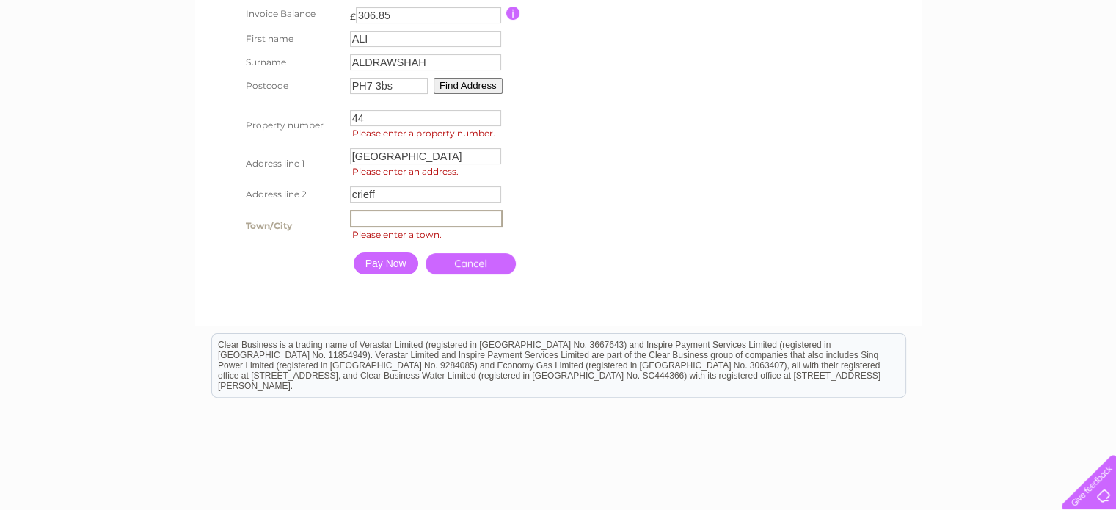
click at [385, 216] on input "text" at bounding box center [426, 219] width 153 height 18
type input "crieff"
click at [885, 203] on form "30324499 Make a payment Card Holder Information Please enter your payment card …" at bounding box center [558, 74] width 699 height 476
click at [755, 159] on form "30324499 Make a payment Card Holder Information Please enter your payment card …" at bounding box center [558, 73] width 699 height 474
click at [397, 84] on input "PH7 3bs" at bounding box center [388, 86] width 78 height 16
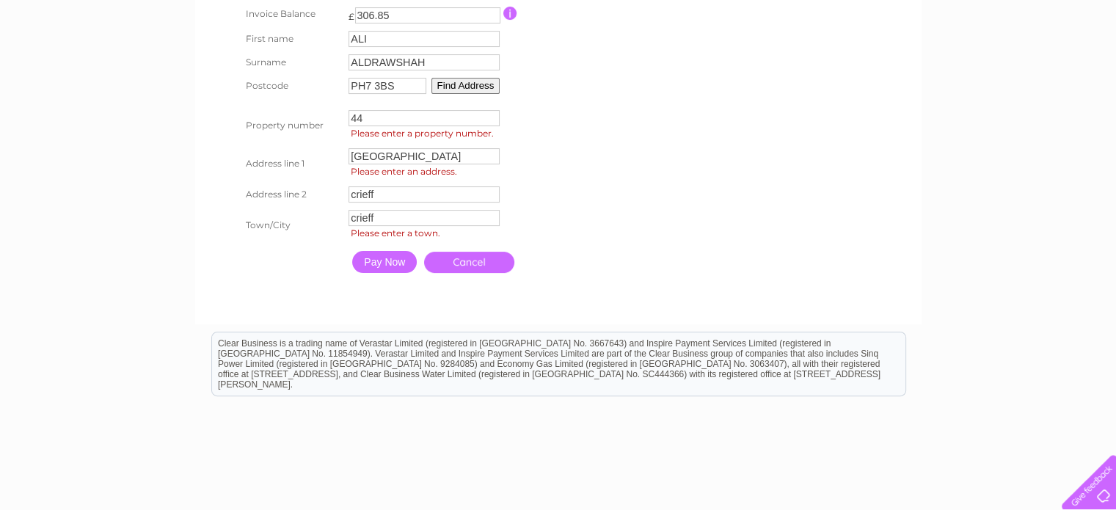
type input "PH7 3BS"
click at [686, 76] on form "30324499 Make a payment Card Holder Information Please enter your payment card …" at bounding box center [558, 73] width 699 height 474
click at [381, 264] on input "Pay Now" at bounding box center [384, 262] width 65 height 22
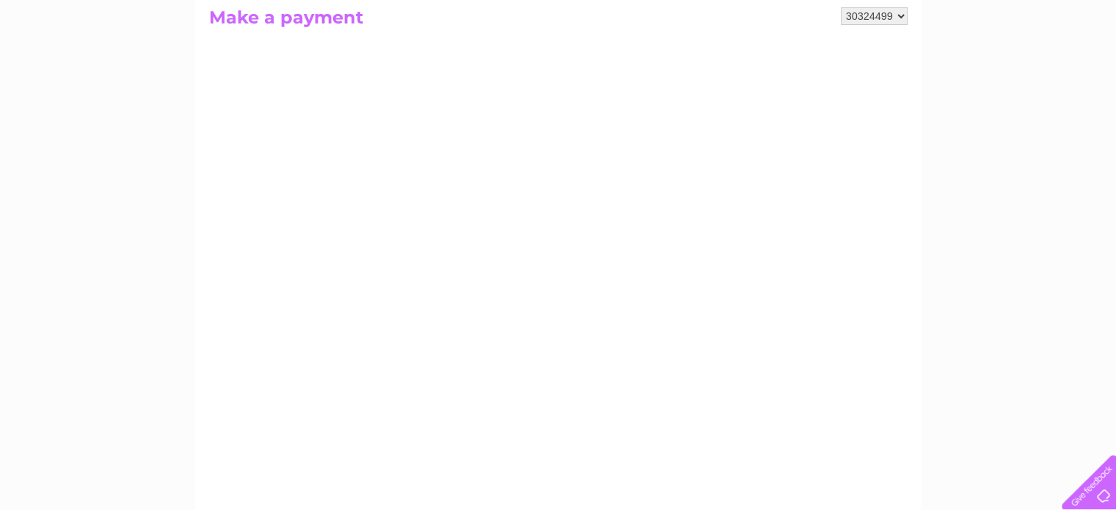
scroll to position [209, 0]
click at [990, 164] on div "My Clear Business Login Details My Details My Preferences Link Account My Accou…" at bounding box center [558, 415] width 1116 height 1028
